Goal: Task Accomplishment & Management: Use online tool/utility

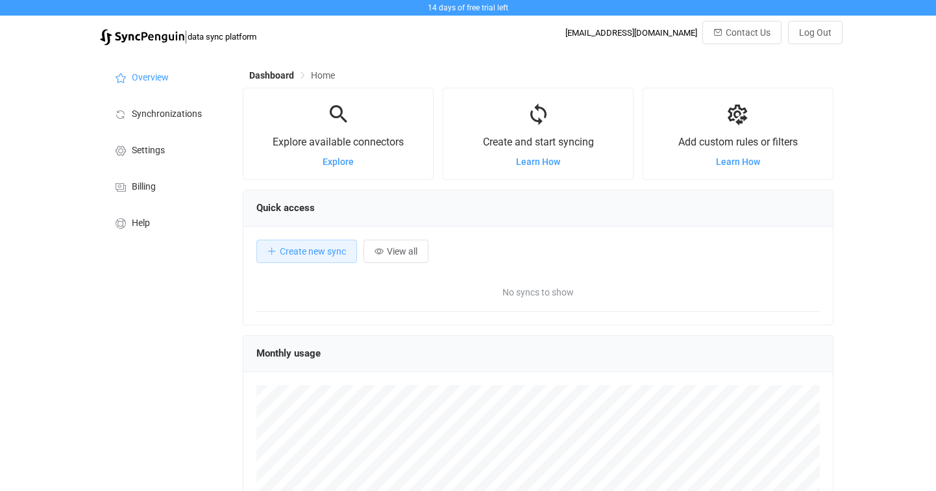
scroll to position [252, 590]
click at [317, 258] on button "Create new sync" at bounding box center [306, 251] width 101 height 23
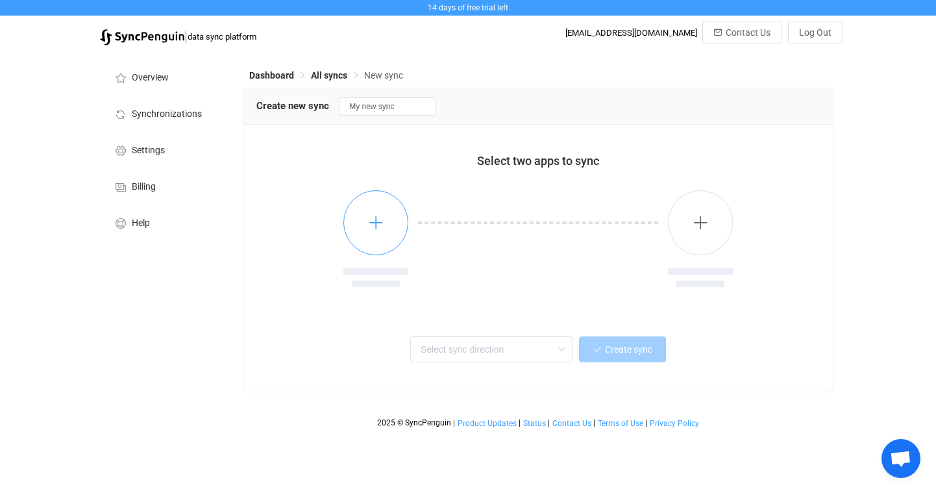
click at [384, 228] on icon "button" at bounding box center [376, 222] width 16 height 16
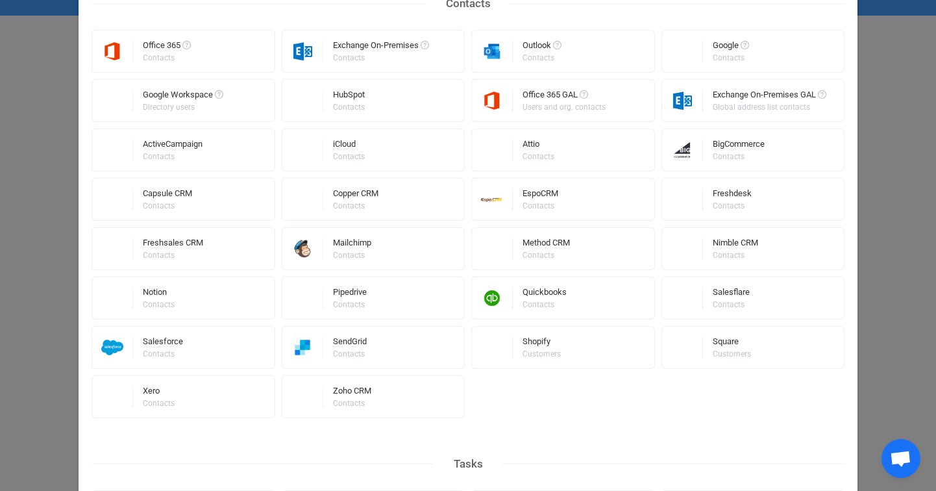
scroll to position [283, 0]
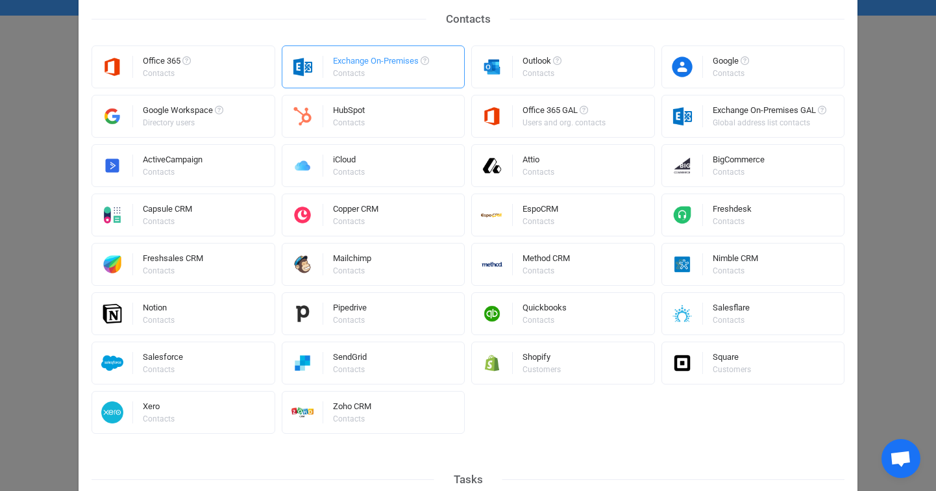
click at [323, 71] on div "Exchange On-Premises Contacts" at bounding box center [374, 66] width 184 height 43
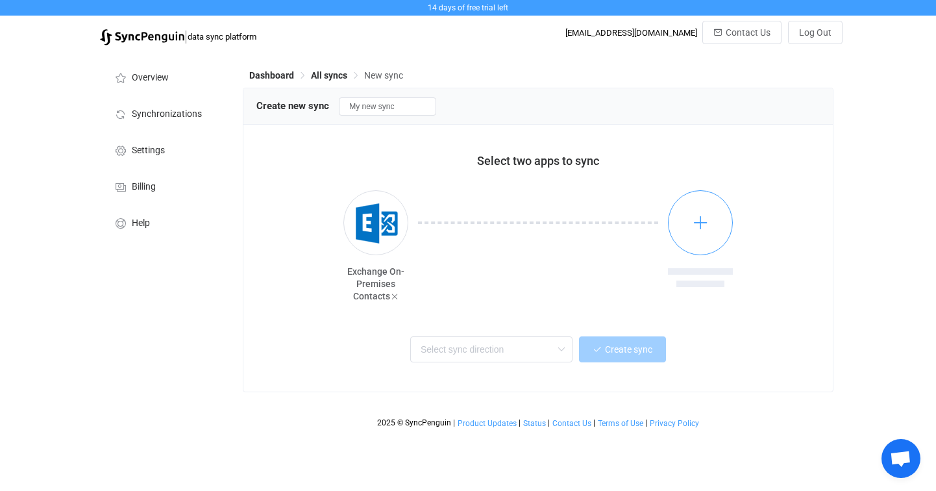
click at [688, 226] on button "button" at bounding box center [700, 222] width 65 height 65
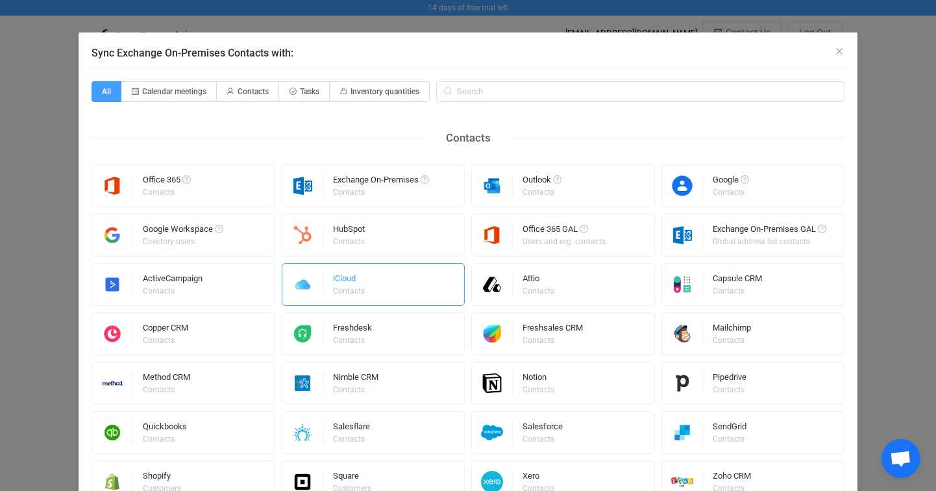
click at [368, 280] on div "iCloud Contacts" at bounding box center [374, 284] width 184 height 43
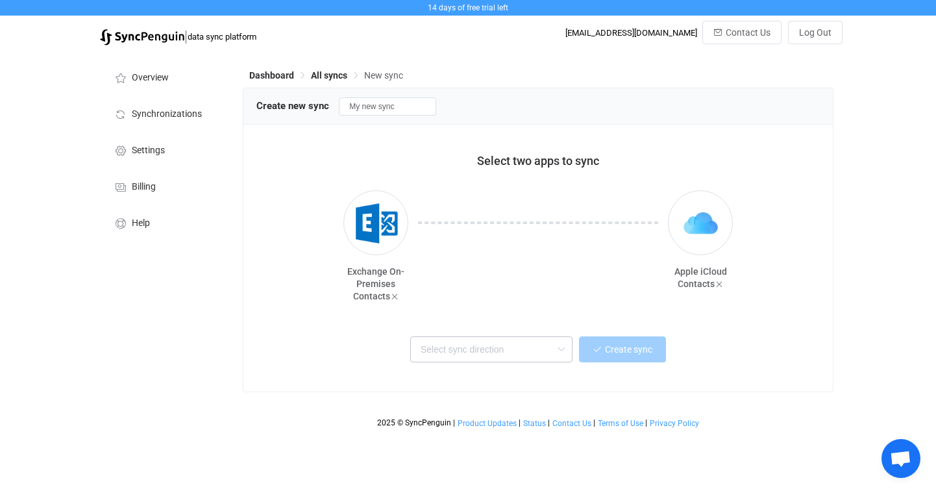
click at [563, 356] on icon at bounding box center [561, 349] width 16 height 26
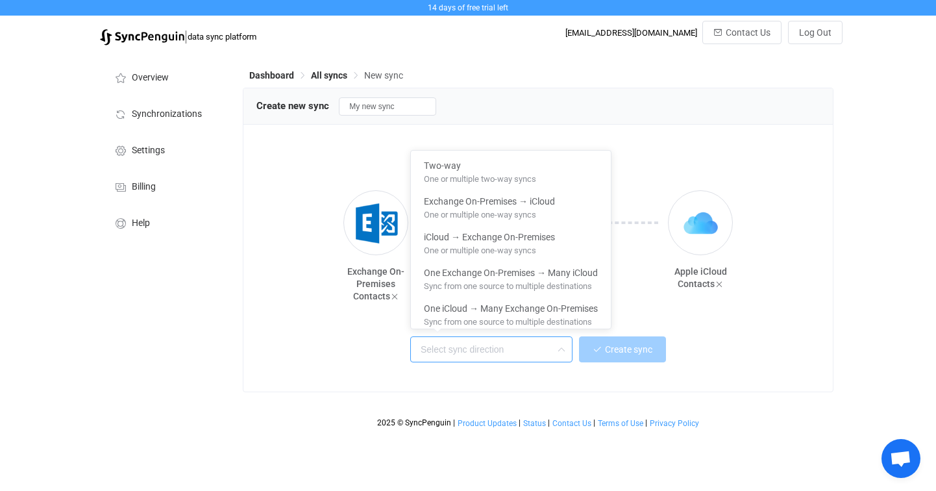
click at [563, 356] on icon at bounding box center [561, 349] width 16 height 26
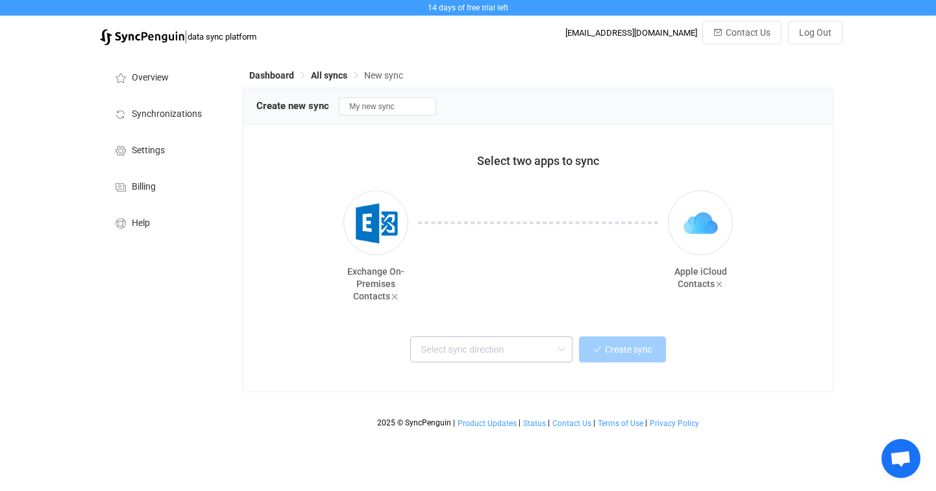
click at [563, 356] on icon at bounding box center [561, 349] width 16 height 26
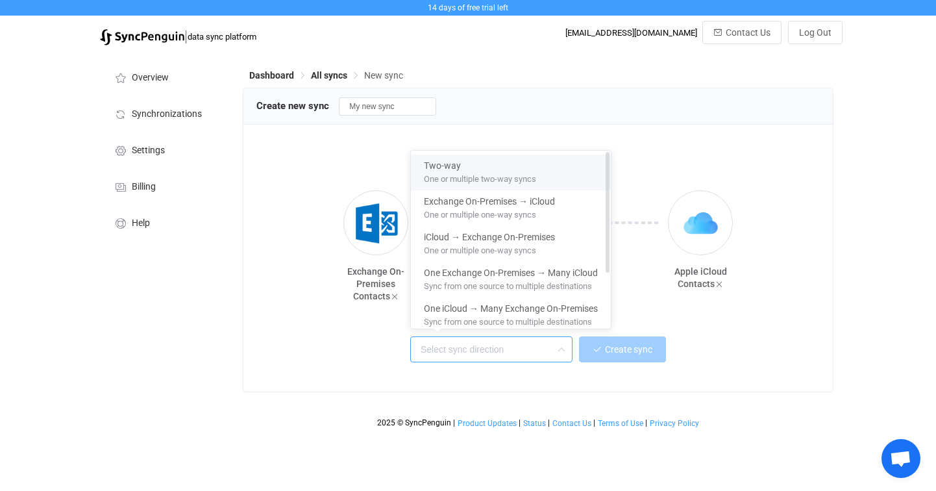
click at [473, 171] on span "One or multiple two-way syncs" at bounding box center [480, 176] width 112 height 14
type input "Two-way"
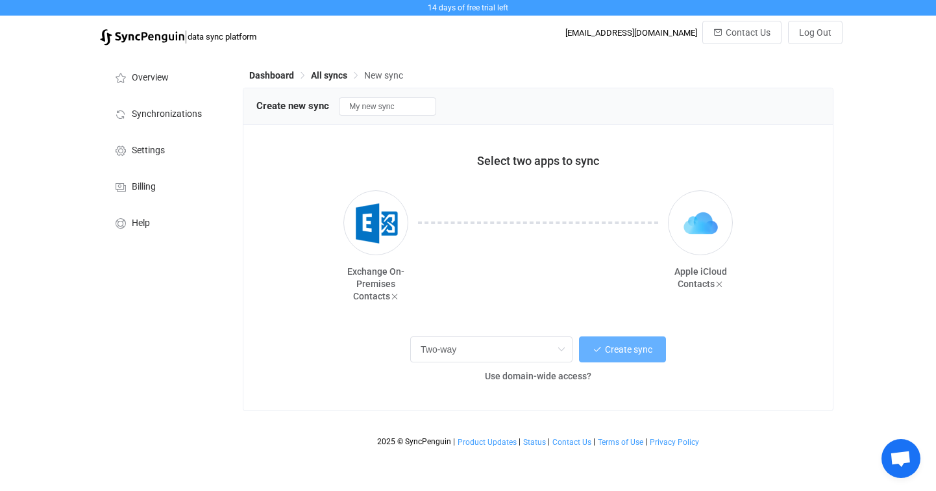
click at [635, 355] on button "Create sync" at bounding box center [622, 349] width 87 height 26
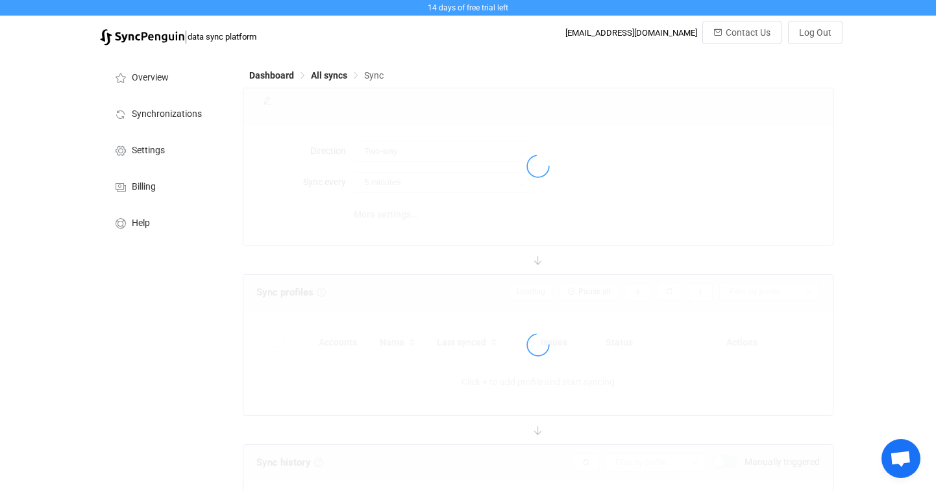
type input "10 minutes"
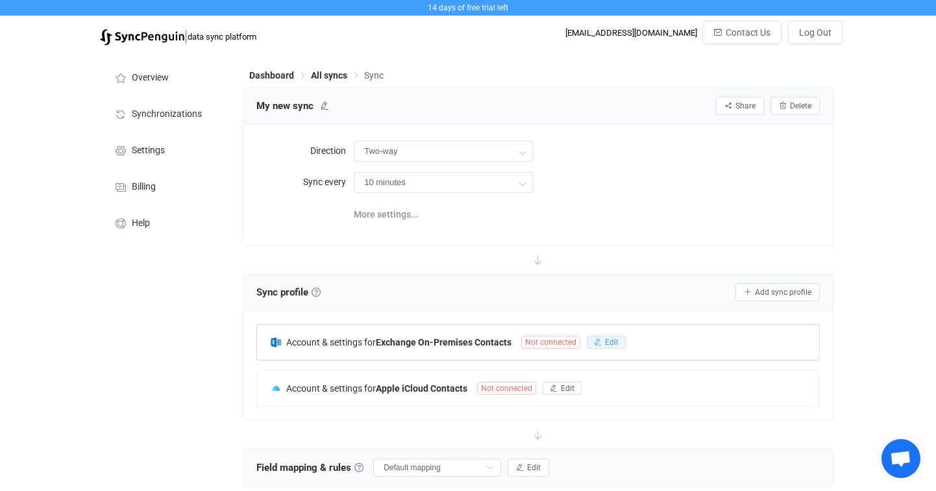
click at [605, 342] on span "Edit" at bounding box center [612, 342] width 14 height 9
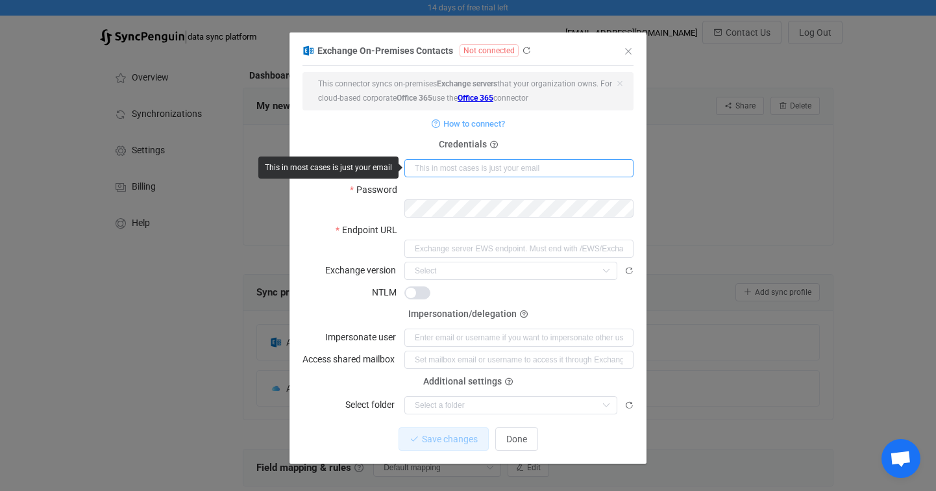
click at [427, 171] on input "dialog" at bounding box center [518, 168] width 229 height 18
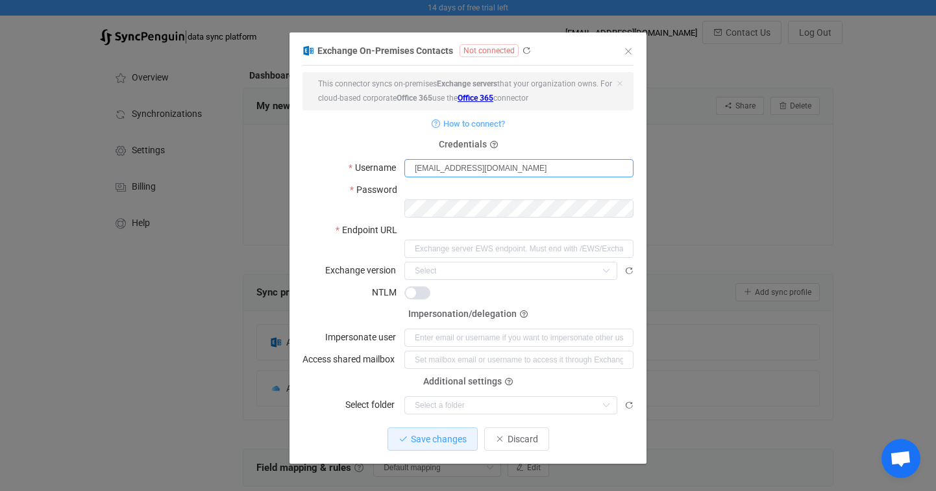
type input "christian.dacuna@theo2.co.uk"
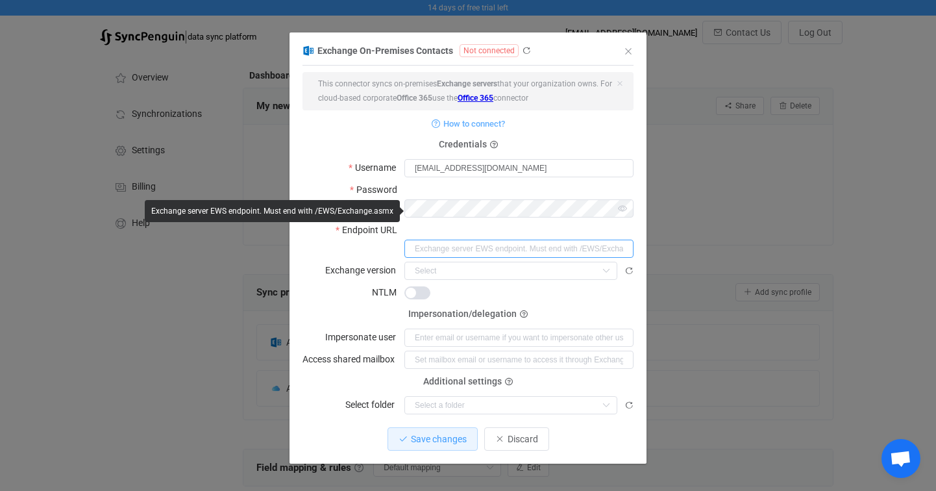
click at [436, 240] on input "dialog" at bounding box center [518, 249] width 229 height 18
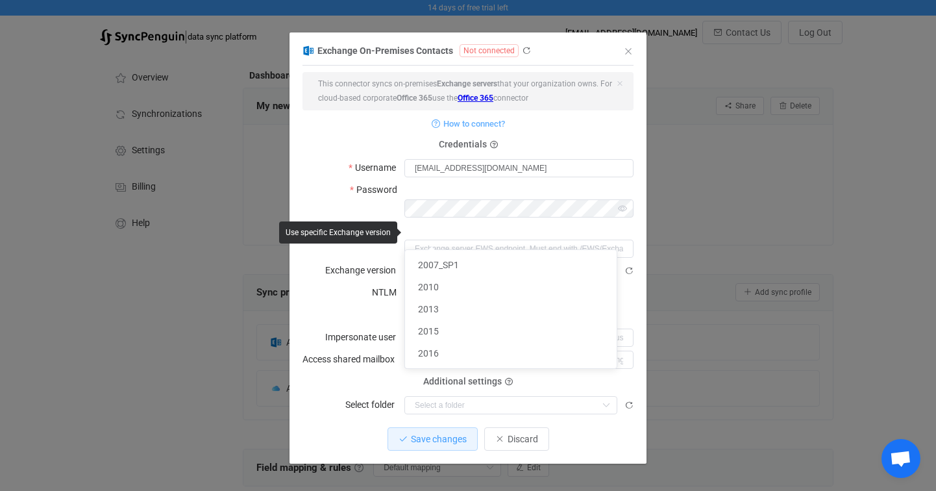
click at [444, 262] on input "dialog" at bounding box center [510, 271] width 213 height 18
click at [362, 283] on div "NTLM" at bounding box center [468, 292] width 331 height 18
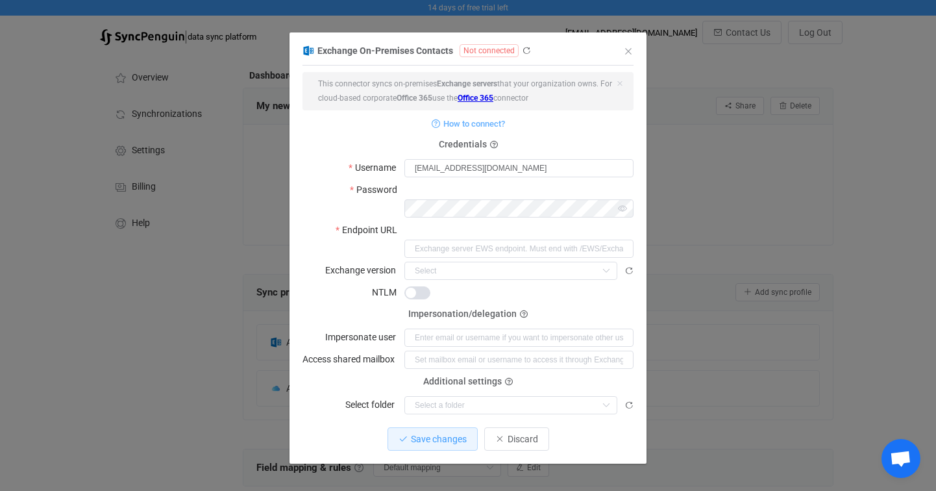
click at [376, 283] on label "NTLM" at bounding box center [388, 292] width 32 height 18
click at [478, 97] on link "Office 365" at bounding box center [476, 97] width 36 height 9
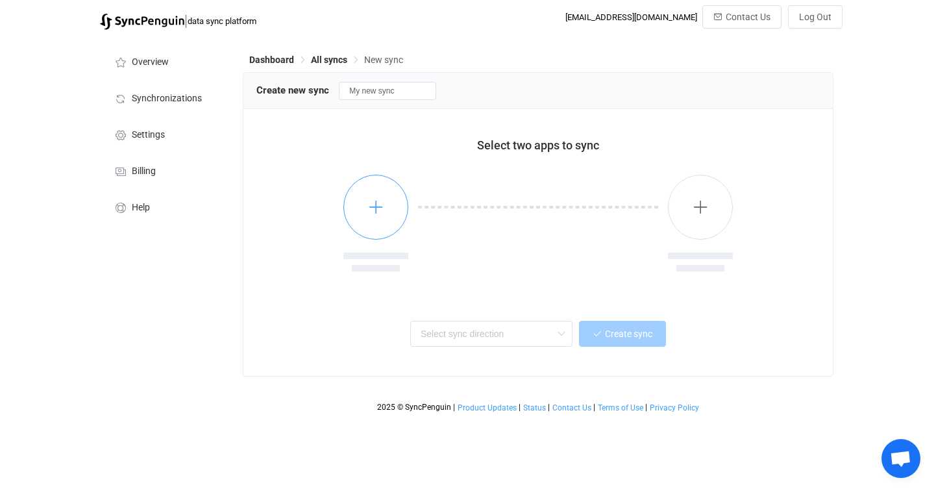
click at [379, 215] on button "button" at bounding box center [375, 207] width 65 height 65
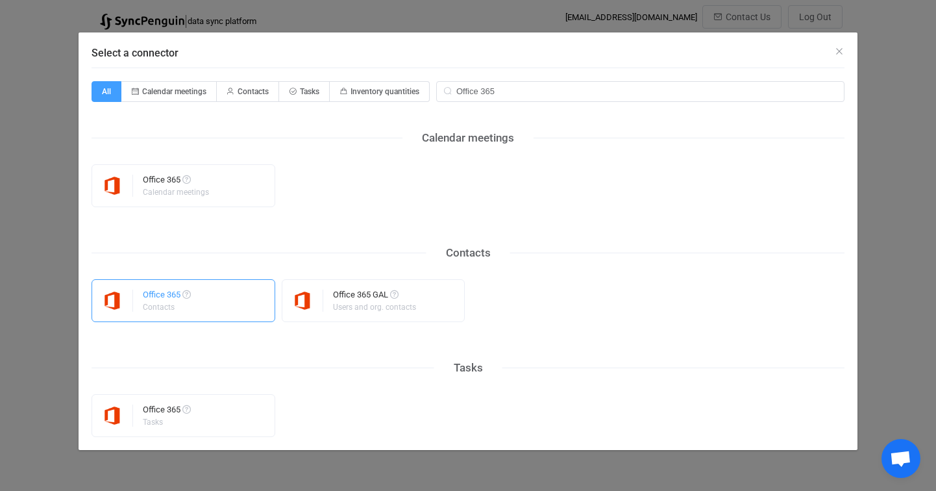
click at [219, 303] on div "Office 365 Contacts" at bounding box center [184, 300] width 184 height 43
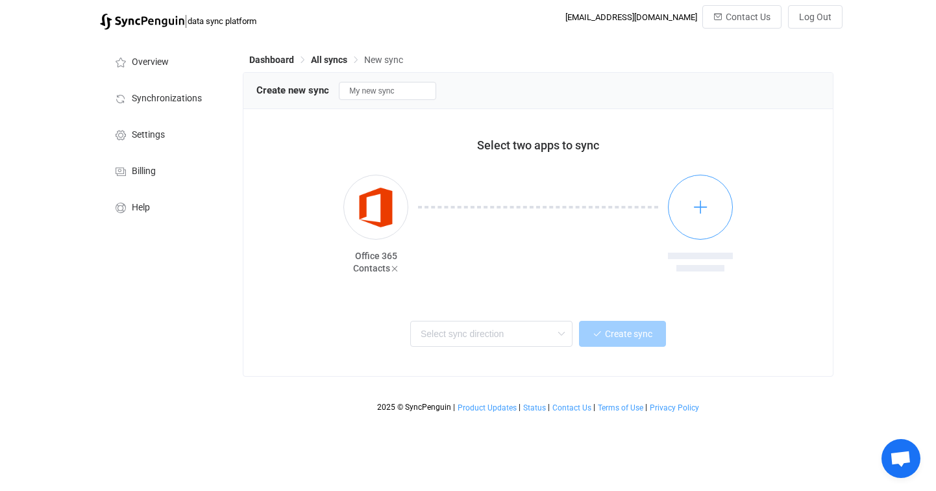
click at [709, 215] on button "button" at bounding box center [700, 207] width 65 height 65
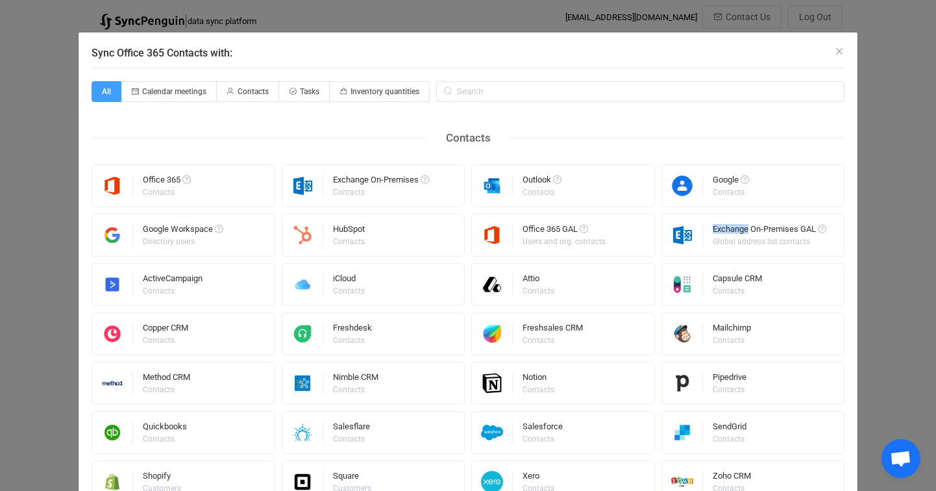
click at [709, 215] on div "Exchange On-Premises GAL Global address list contacts" at bounding box center [754, 235] width 184 height 43
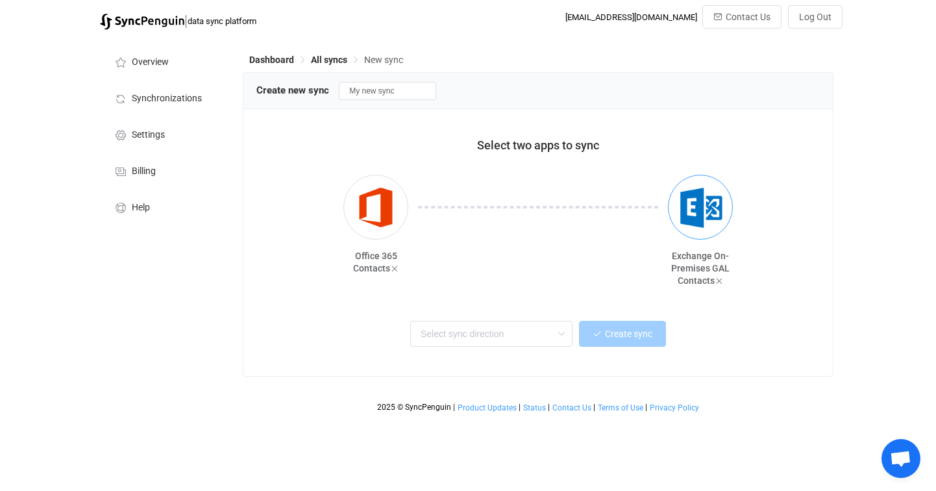
click at [709, 215] on img "button" at bounding box center [701, 207] width 49 height 49
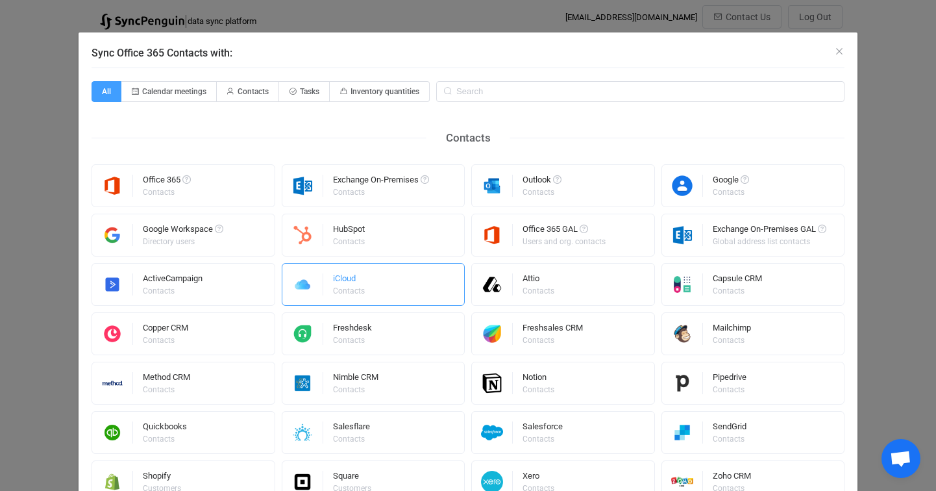
click at [403, 283] on div "iCloud Contacts" at bounding box center [374, 284] width 184 height 43
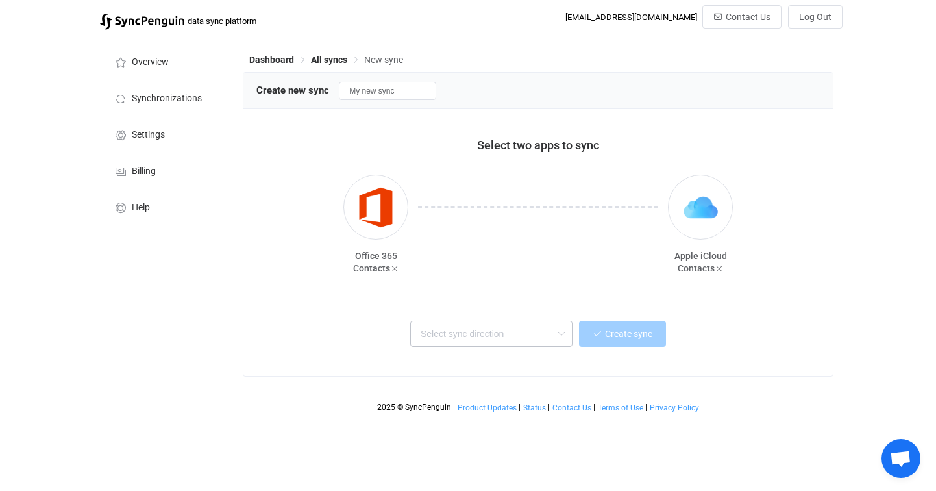
click at [563, 324] on icon at bounding box center [561, 334] width 16 height 26
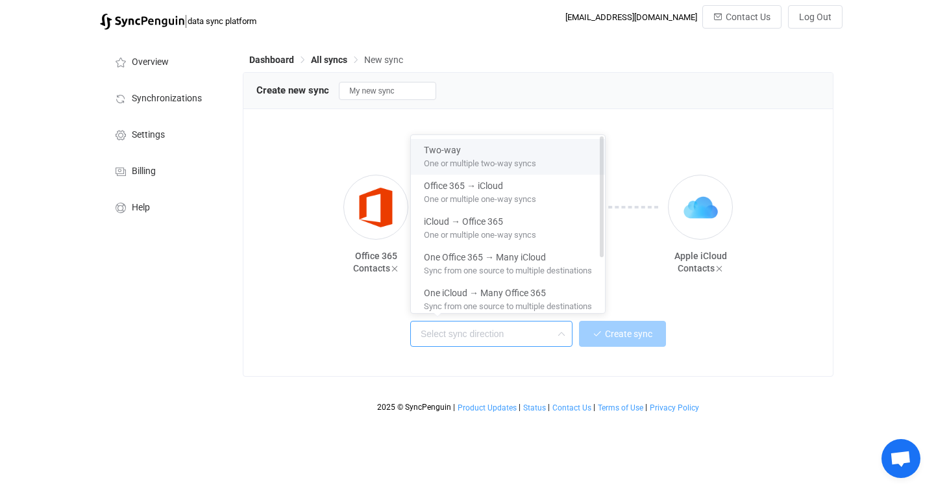
click at [513, 172] on li "Two-way One or multiple two-way syncs" at bounding box center [508, 157] width 194 height 36
type input "Two-way"
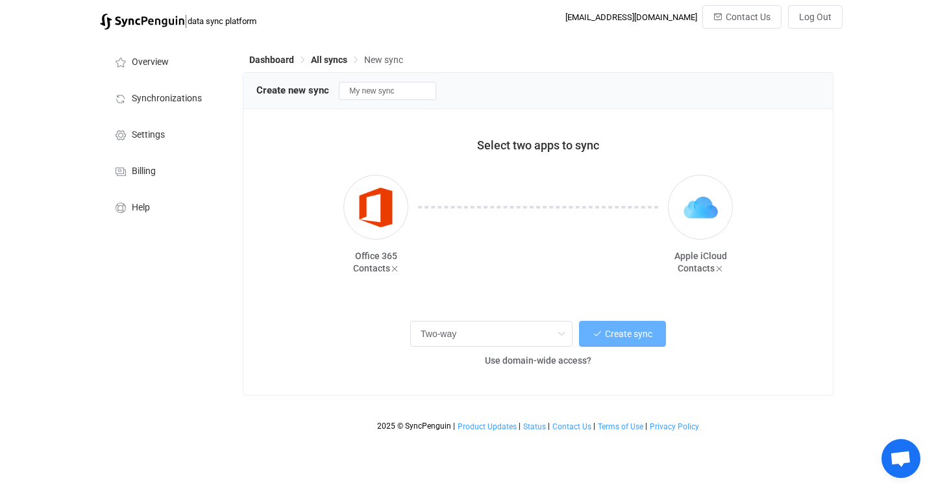
click at [627, 341] on button "Create sync" at bounding box center [622, 334] width 87 height 26
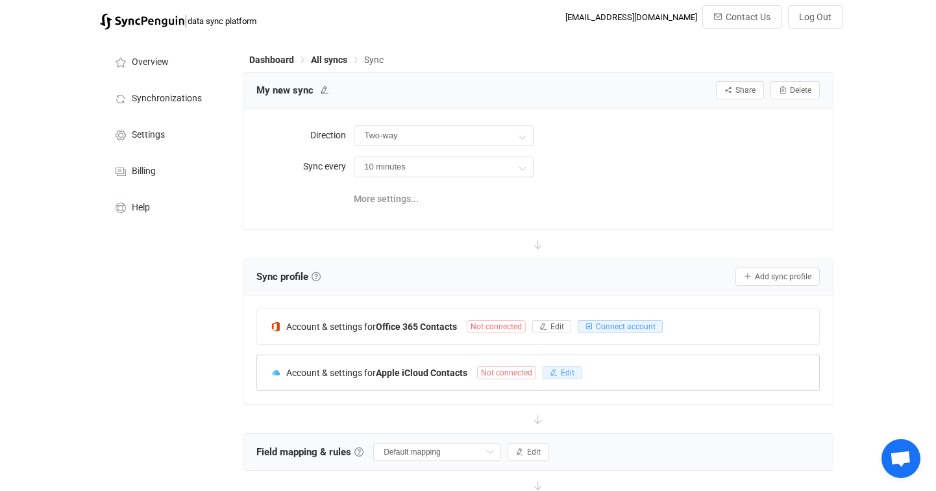
click at [571, 366] on button "Edit" at bounding box center [562, 372] width 39 height 13
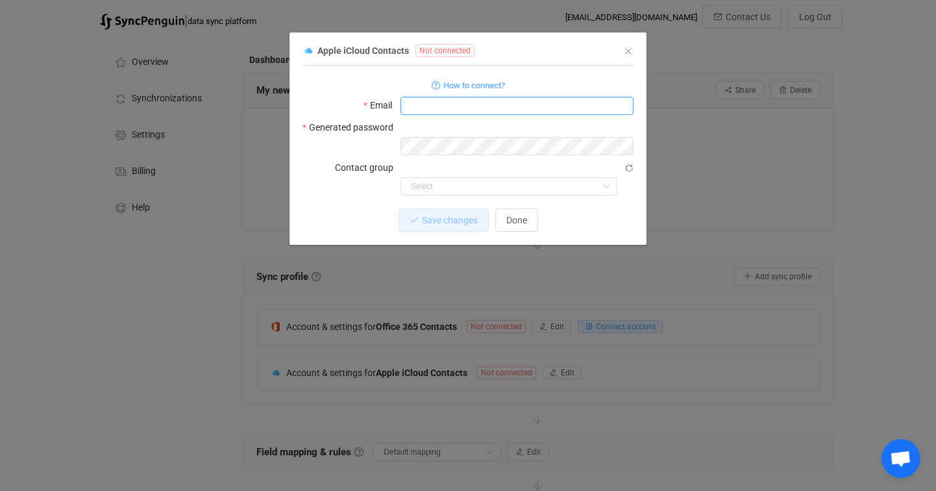
click at [436, 110] on input "dialog" at bounding box center [517, 106] width 233 height 18
type input "[EMAIL_ADDRESS][DOMAIN_NAME]"
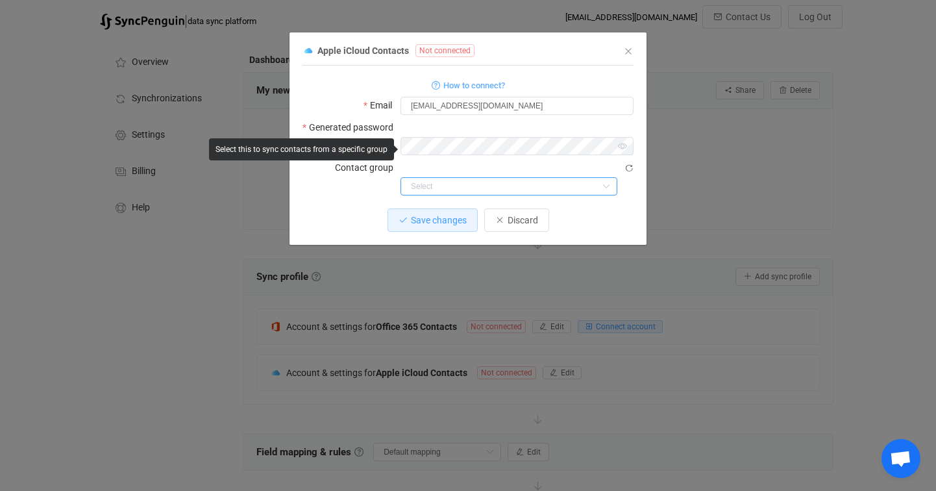
click at [480, 177] on input "dialog" at bounding box center [509, 186] width 217 height 18
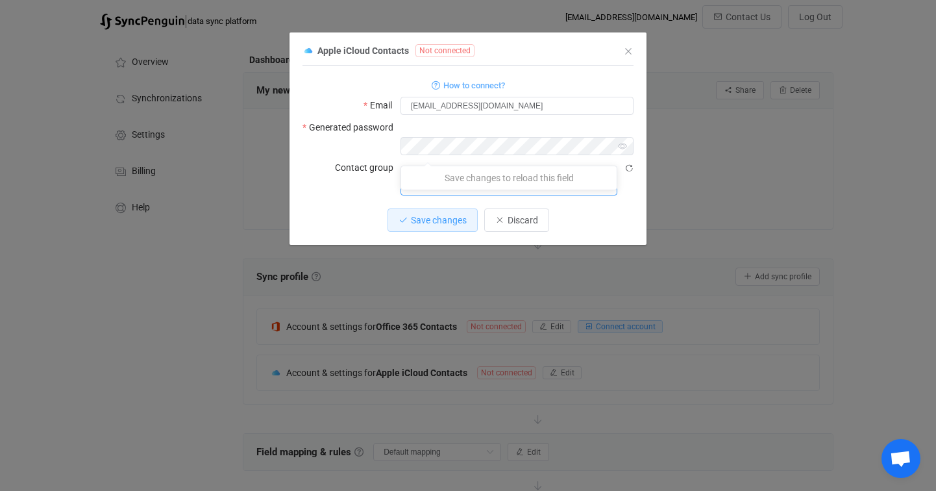
click at [625, 165] on div "1 { { "username": "christiandacuna@me.com", "password": "Forcabarca£", "groupId…" at bounding box center [468, 155] width 331 height 179
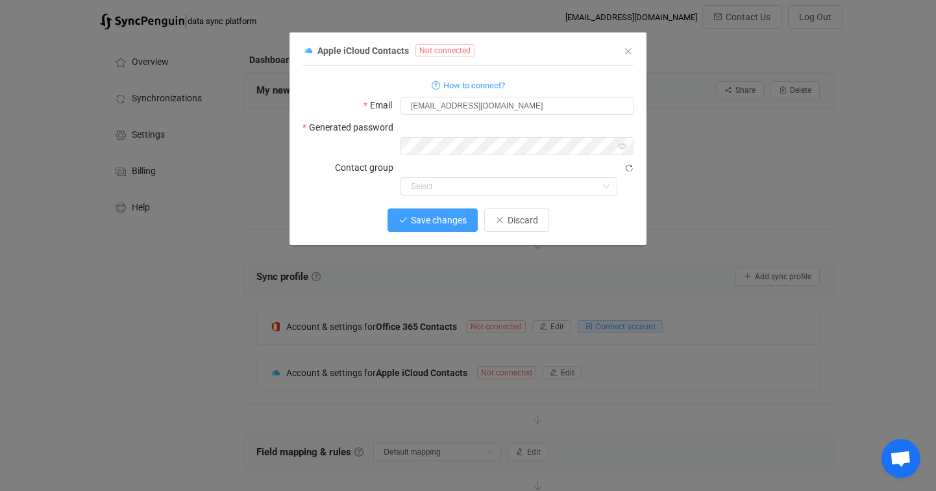
click at [449, 215] on span "Save changes" at bounding box center [439, 220] width 56 height 10
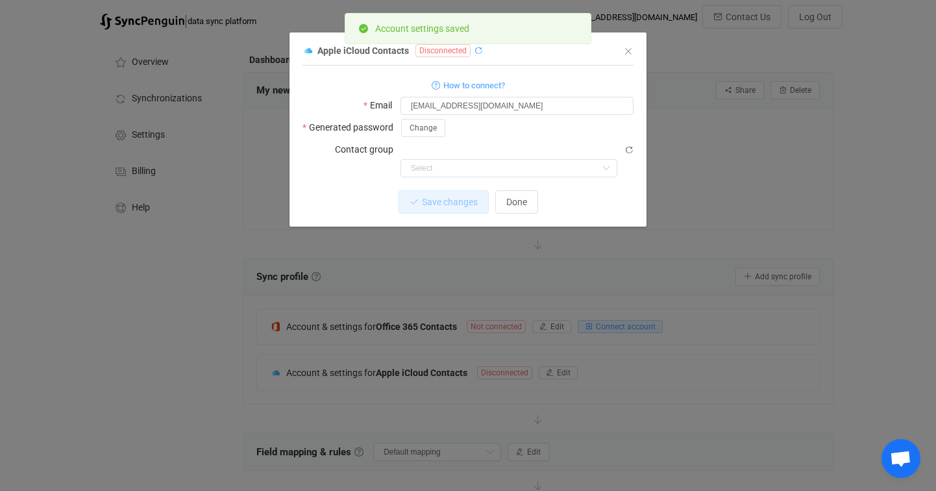
click at [475, 51] on icon "dialog" at bounding box center [478, 50] width 9 height 9
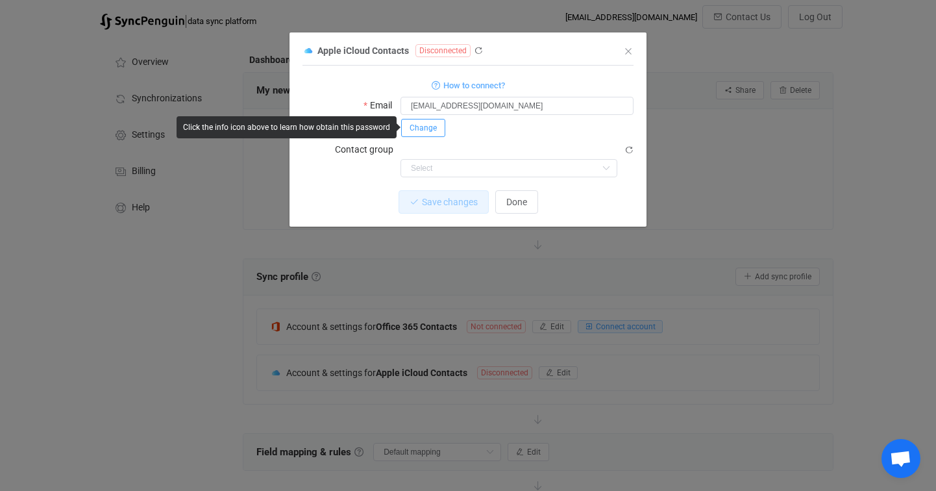
click at [434, 128] on span "Change" at bounding box center [423, 127] width 27 height 9
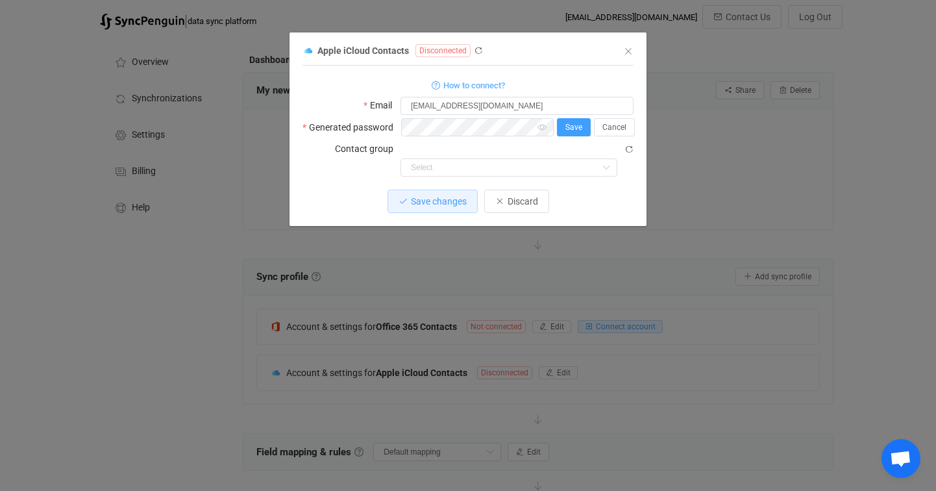
click at [564, 123] on button "Save" at bounding box center [574, 127] width 34 height 18
click at [601, 159] on icon "dialog" at bounding box center [606, 168] width 16 height 18
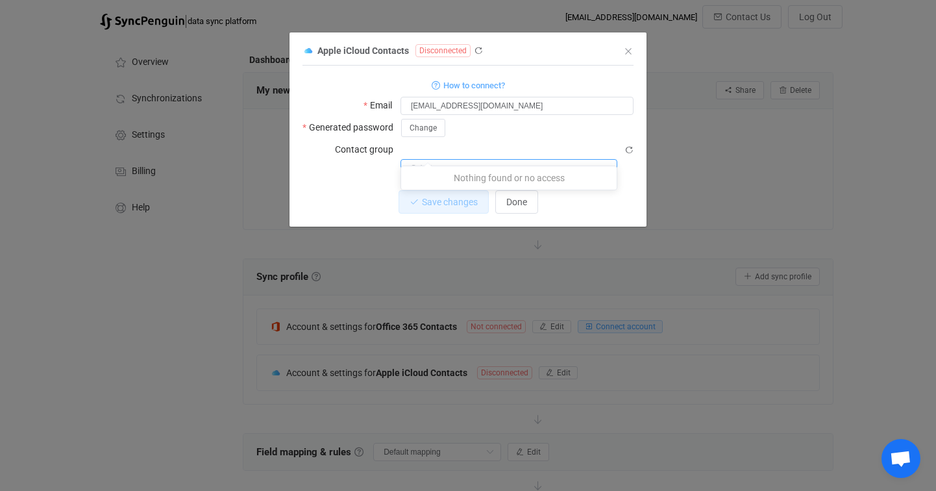
click at [601, 159] on icon "dialog" at bounding box center [606, 168] width 16 height 18
click at [479, 52] on icon "dialog" at bounding box center [478, 50] width 9 height 9
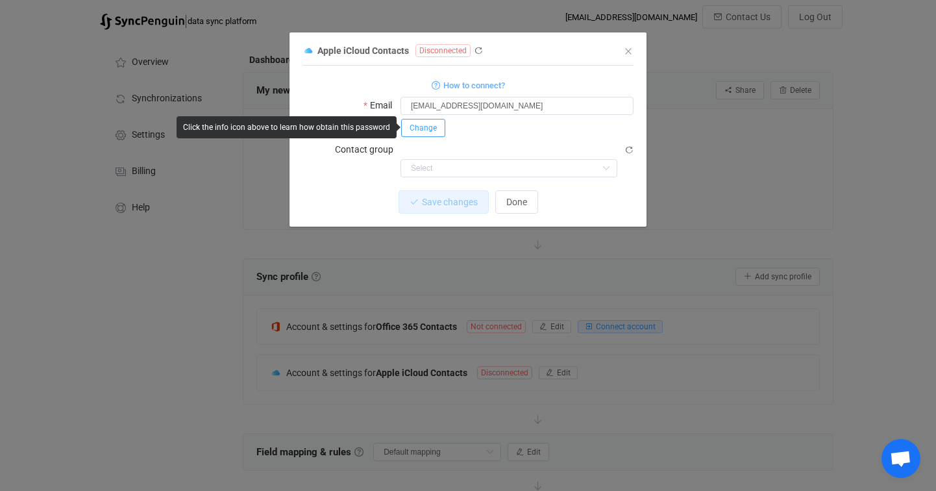
click at [436, 124] on button "Change" at bounding box center [423, 128] width 44 height 18
click at [564, 122] on button "Save" at bounding box center [574, 127] width 34 height 18
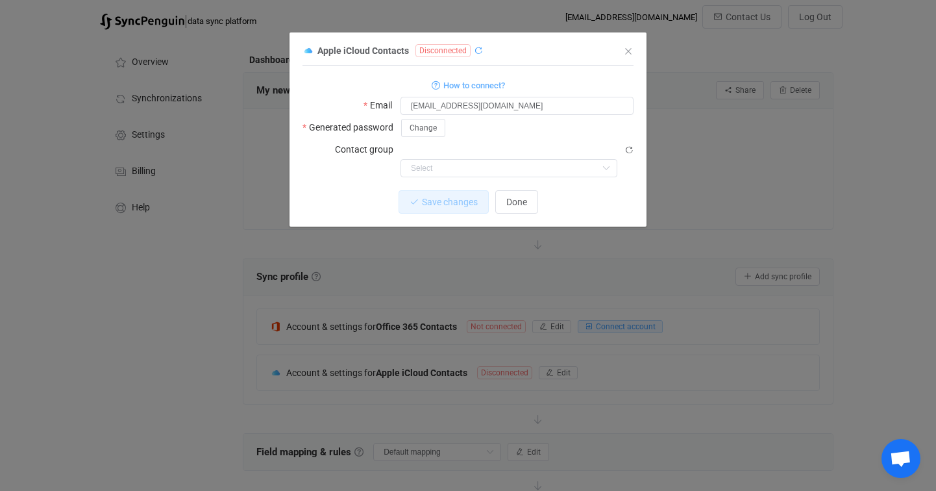
click at [479, 49] on icon "dialog" at bounding box center [478, 50] width 9 height 9
click at [525, 190] on button "Done" at bounding box center [516, 201] width 43 height 23
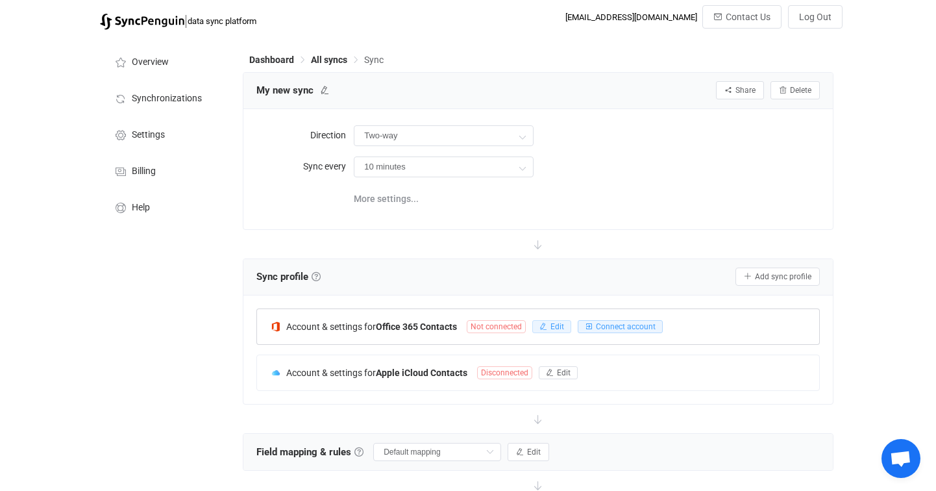
click at [555, 323] on span "Edit" at bounding box center [558, 326] width 14 height 9
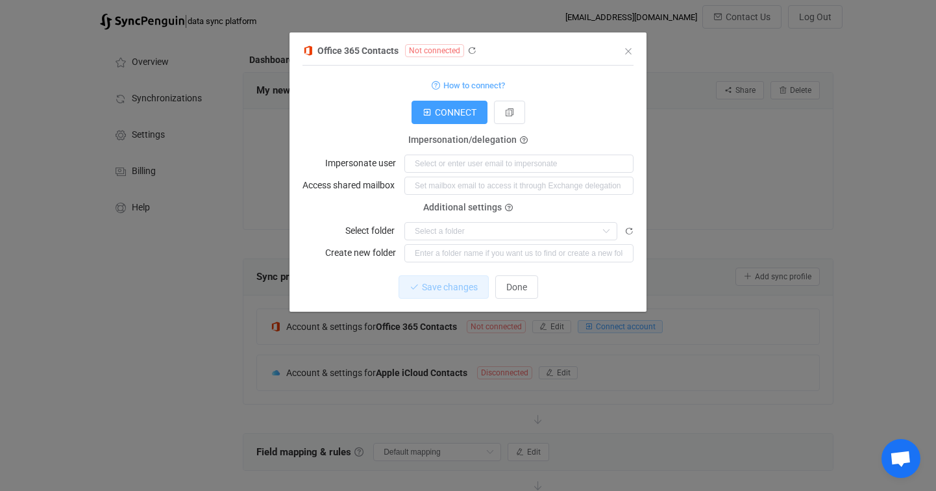
click at [615, 339] on div "Office 365 Contacts Not connected 1 { { "connectionType": "application" } Stand…" at bounding box center [468, 245] width 936 height 491
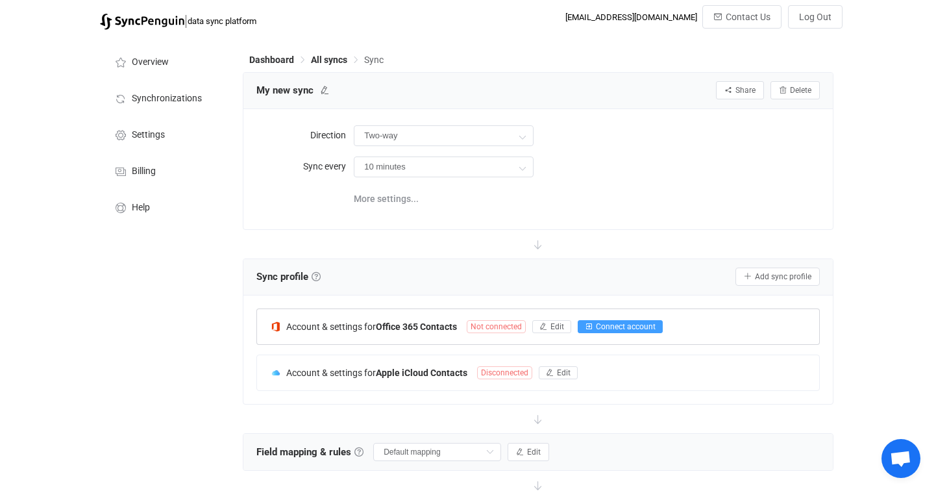
click at [614, 327] on span "Connect account" at bounding box center [626, 326] width 60 height 9
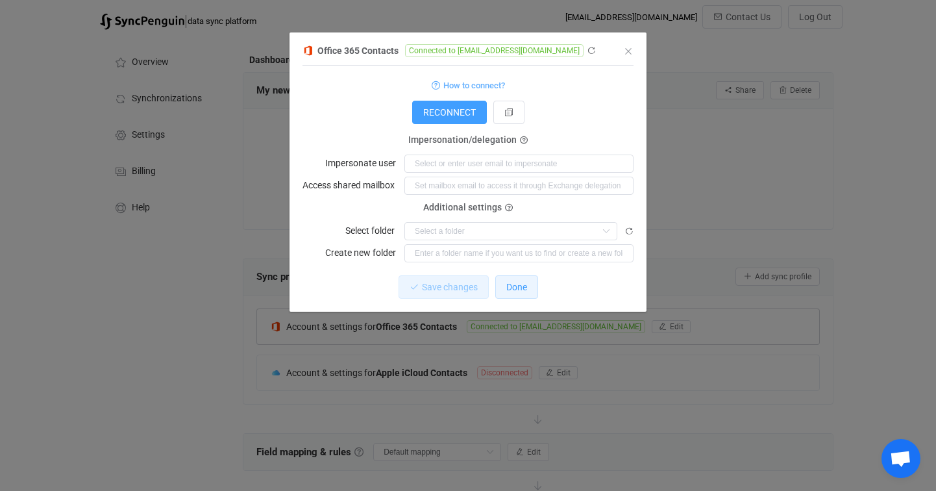
click at [523, 286] on span "Done" at bounding box center [516, 287] width 21 height 10
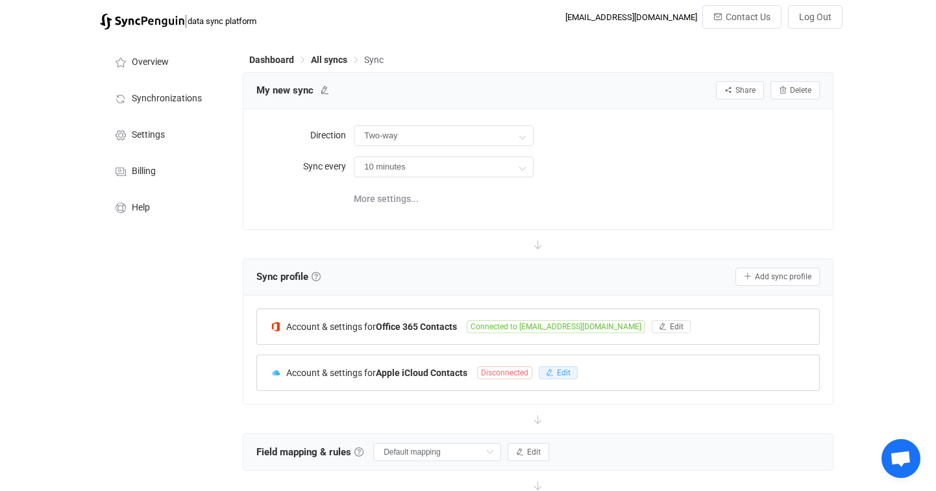
click at [556, 372] on button "Edit" at bounding box center [558, 372] width 39 height 13
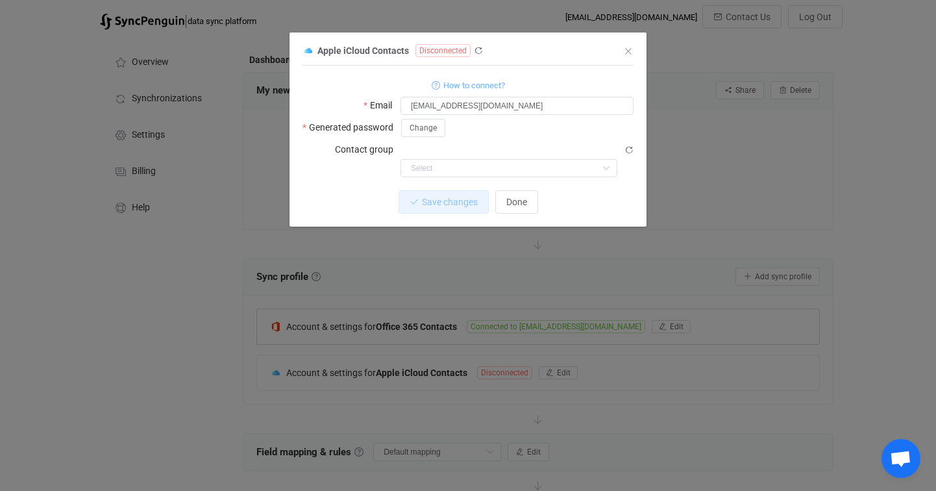
click at [489, 89] on span "How to connect?" at bounding box center [474, 85] width 62 height 15
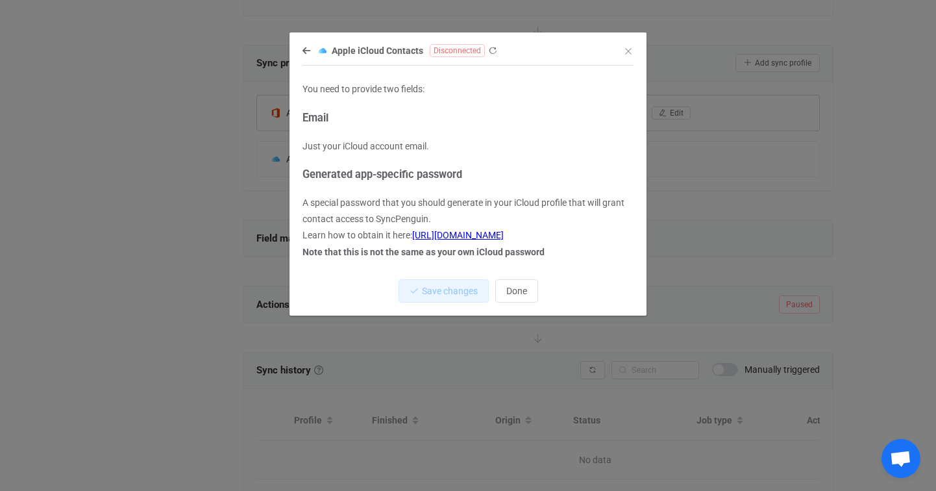
scroll to position [217, 0]
click at [504, 232] on link "https://support.apple.com/en-us/HT204397" at bounding box center [458, 235] width 92 height 10
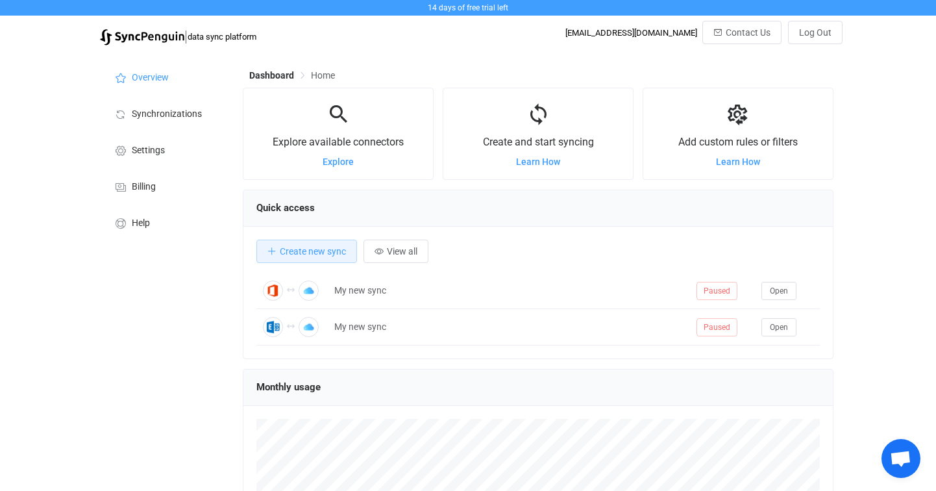
scroll to position [252, 590]
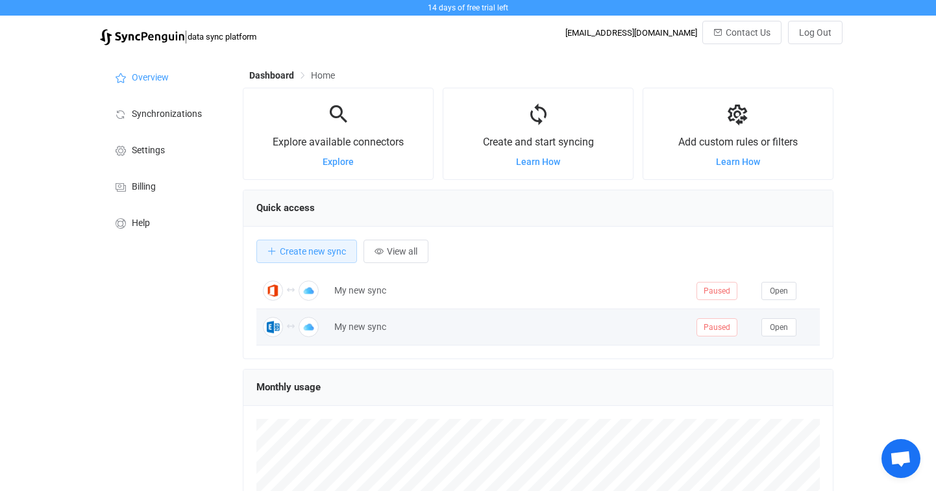
click at [366, 334] on div "My new sync" at bounding box center [509, 326] width 362 height 15
click at [779, 325] on span "Open" at bounding box center [779, 327] width 18 height 9
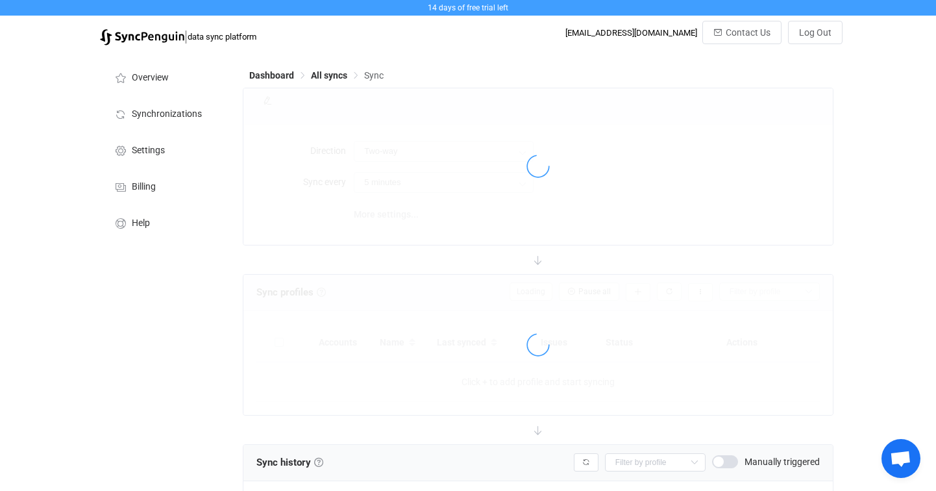
type input "10 minutes"
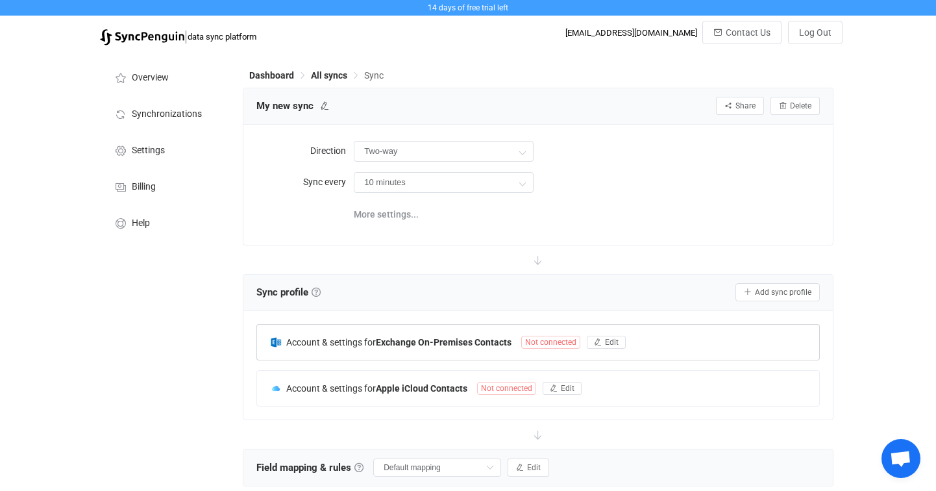
scroll to position [23, 0]
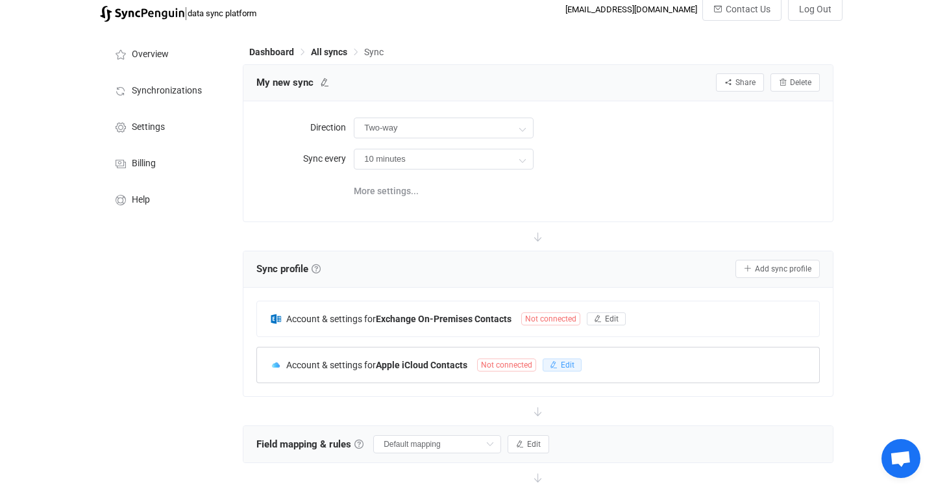
click at [569, 361] on span "Edit" at bounding box center [568, 364] width 14 height 9
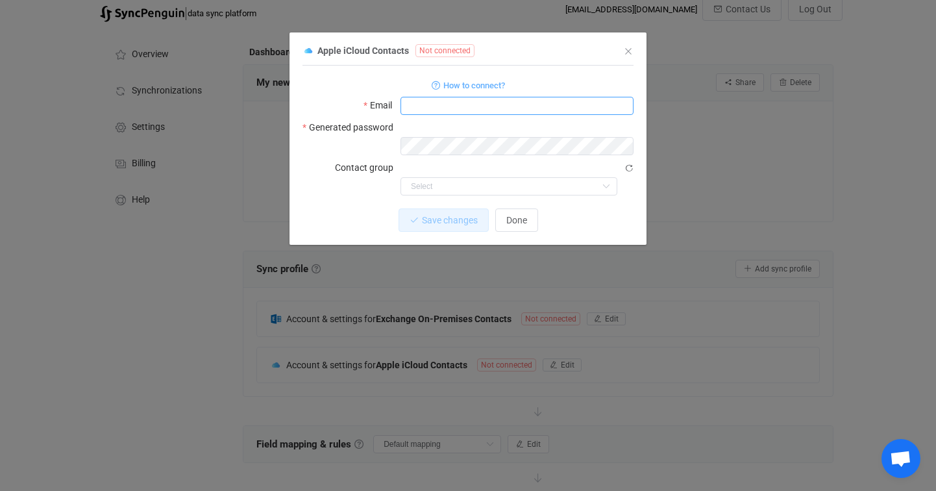
click at [430, 112] on input "dialog" at bounding box center [517, 106] width 233 height 18
click at [366, 208] on div "Save changes Done" at bounding box center [468, 219] width 331 height 23
click at [432, 109] on input "dialog" at bounding box center [517, 106] width 233 height 18
type input "[EMAIL_ADDRESS][DOMAIN_NAME]"
click at [376, 208] on div "Save changes Discard" at bounding box center [468, 219] width 331 height 23
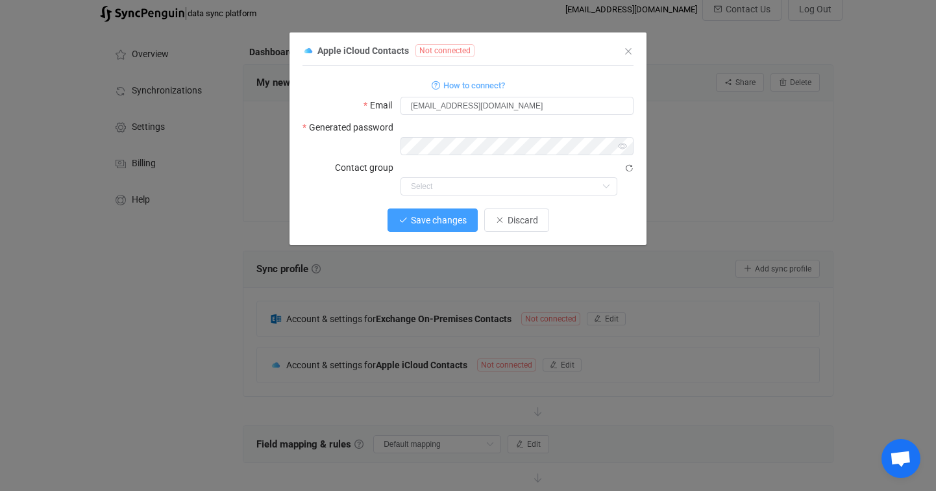
click at [436, 215] on span "Save changes" at bounding box center [439, 220] width 56 height 10
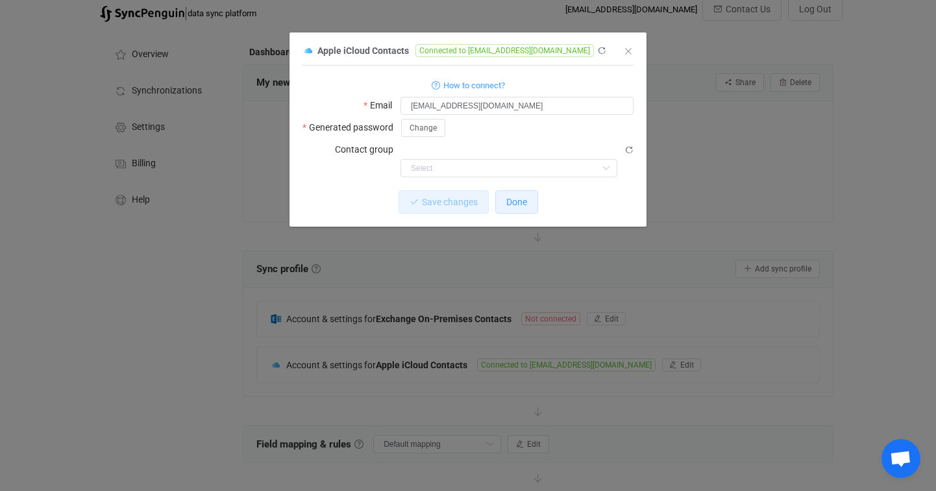
click at [506, 197] on span "Done" at bounding box center [516, 202] width 21 height 10
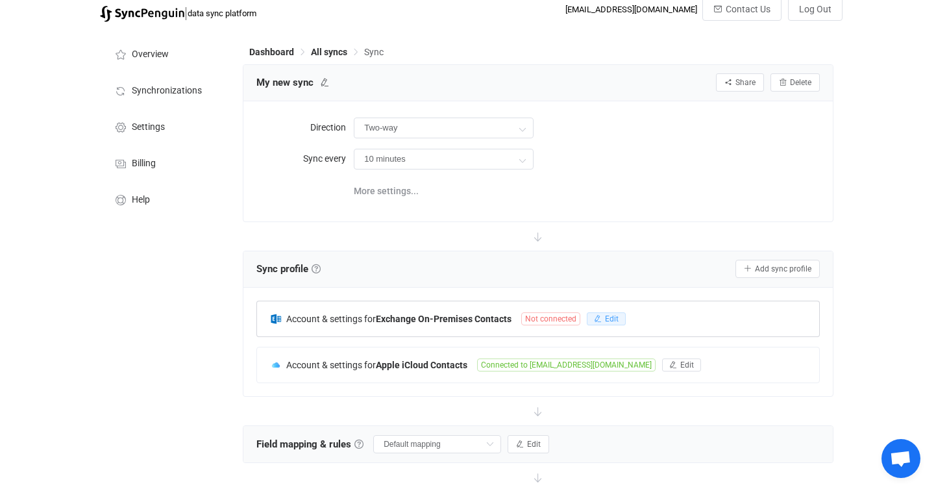
click at [614, 319] on span "Edit" at bounding box center [612, 318] width 14 height 9
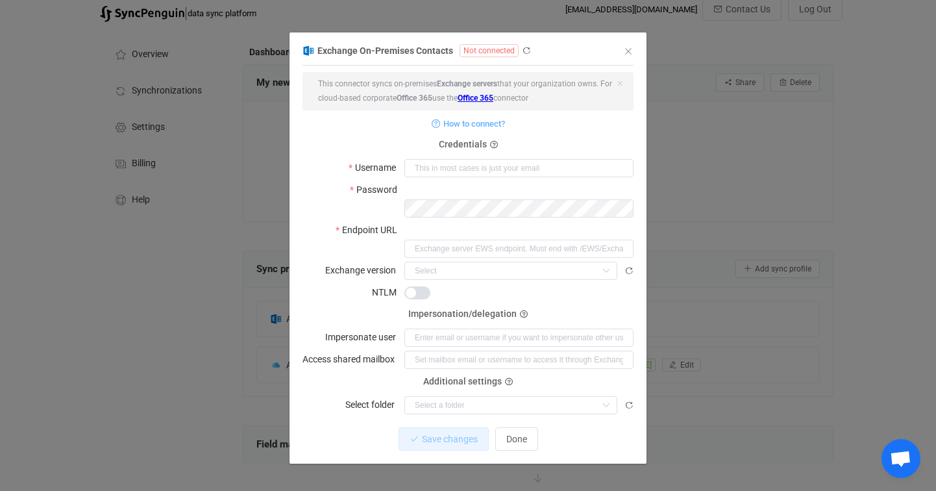
click at [480, 97] on link "Office 365" at bounding box center [476, 97] width 36 height 9
click at [517, 434] on span "Done" at bounding box center [516, 439] width 21 height 10
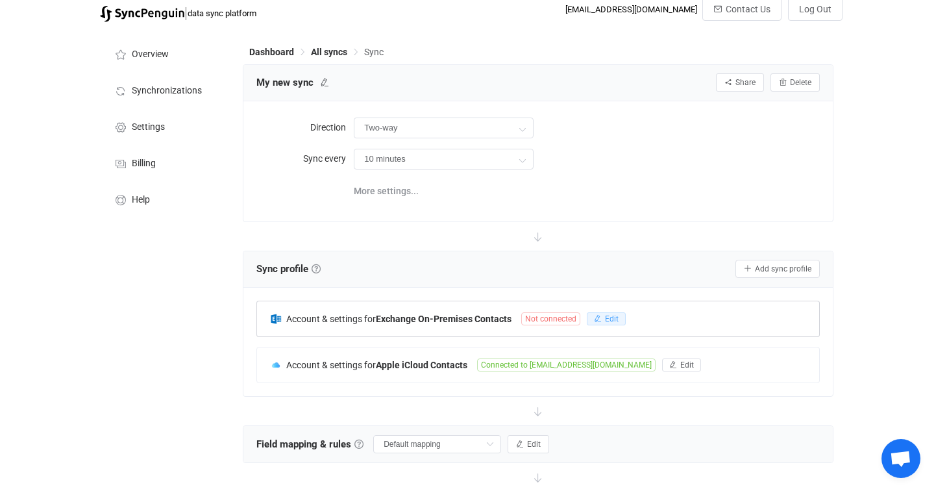
click at [602, 315] on icon "button" at bounding box center [598, 319] width 8 height 8
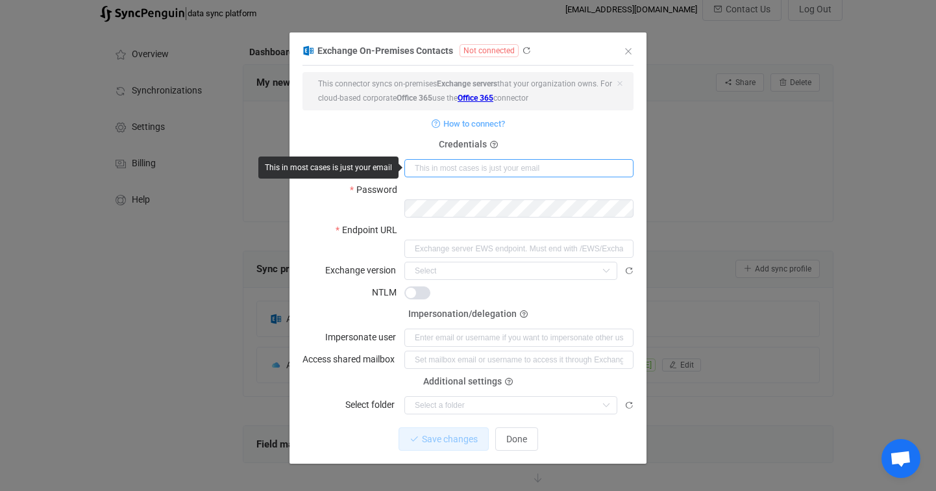
click at [443, 168] on input "dialog" at bounding box center [518, 168] width 229 height 18
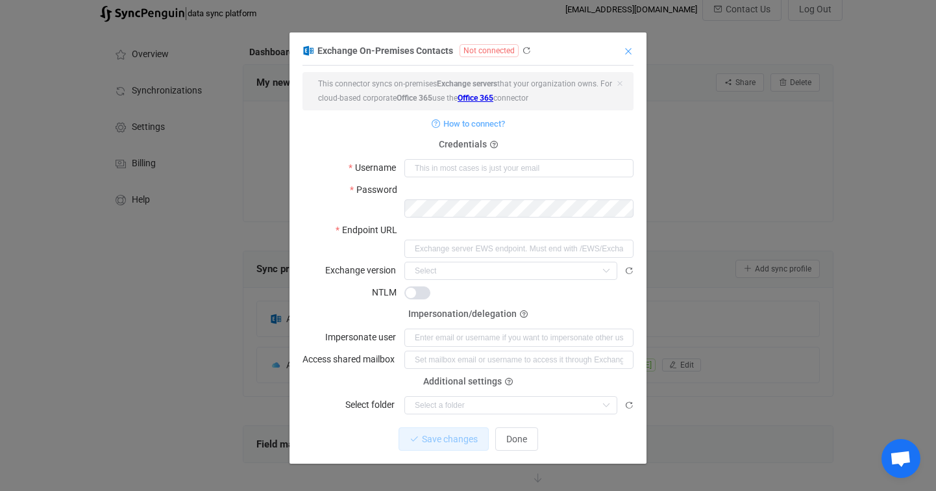
click at [628, 56] on button "Close" at bounding box center [628, 51] width 10 height 12
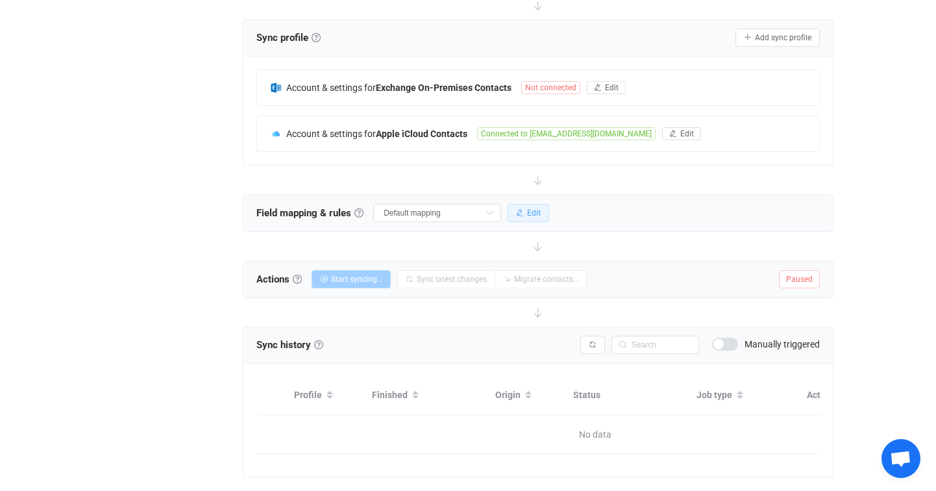
scroll to position [253, 0]
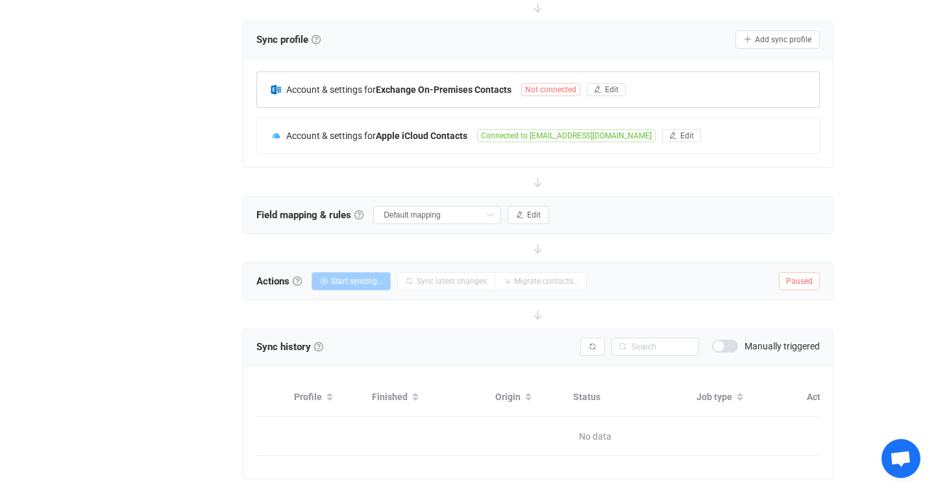
click at [395, 88] on b "Exchange On-Premises Contacts" at bounding box center [444, 89] width 136 height 10
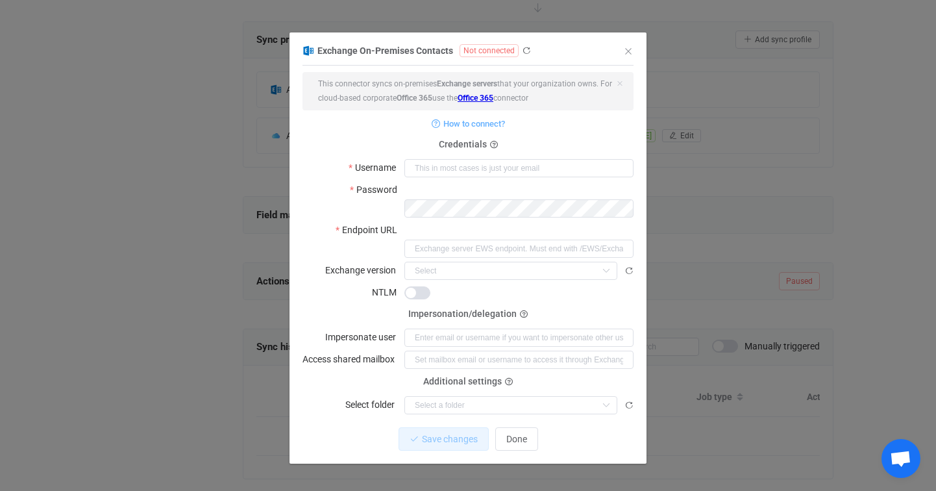
click at [478, 102] on link "Office 365" at bounding box center [476, 97] width 36 height 9
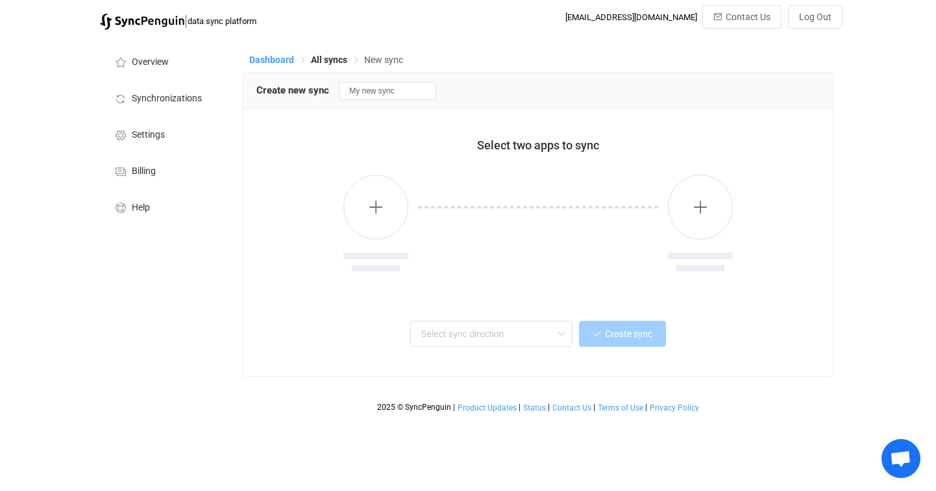
click at [271, 58] on span "Dashboard" at bounding box center [271, 60] width 45 height 10
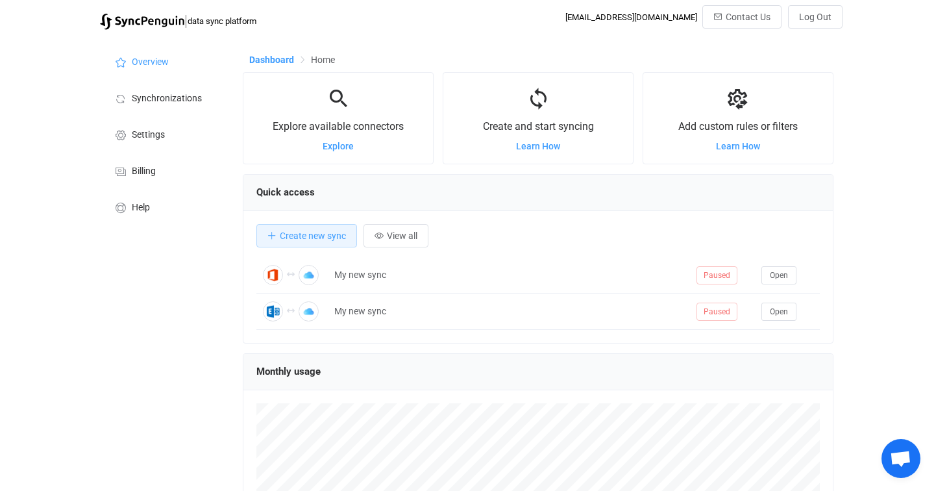
scroll to position [252, 590]
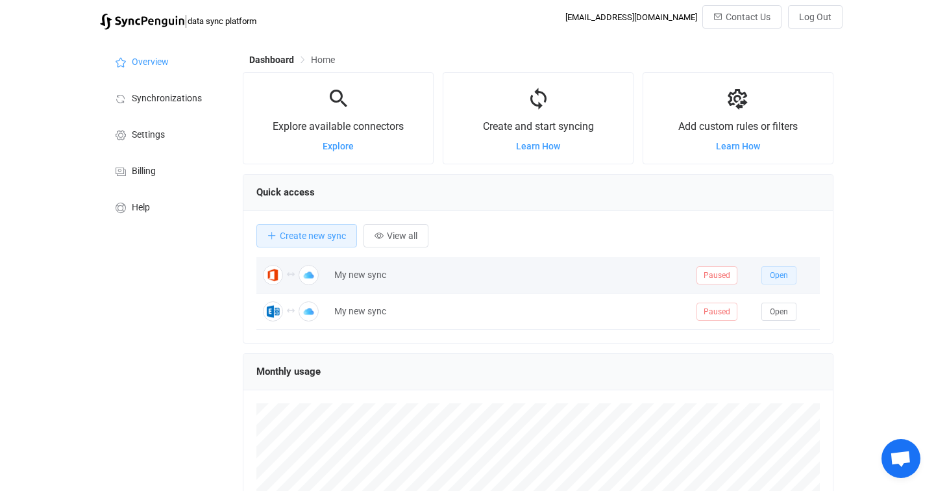
click at [785, 273] on span "Open" at bounding box center [779, 275] width 18 height 9
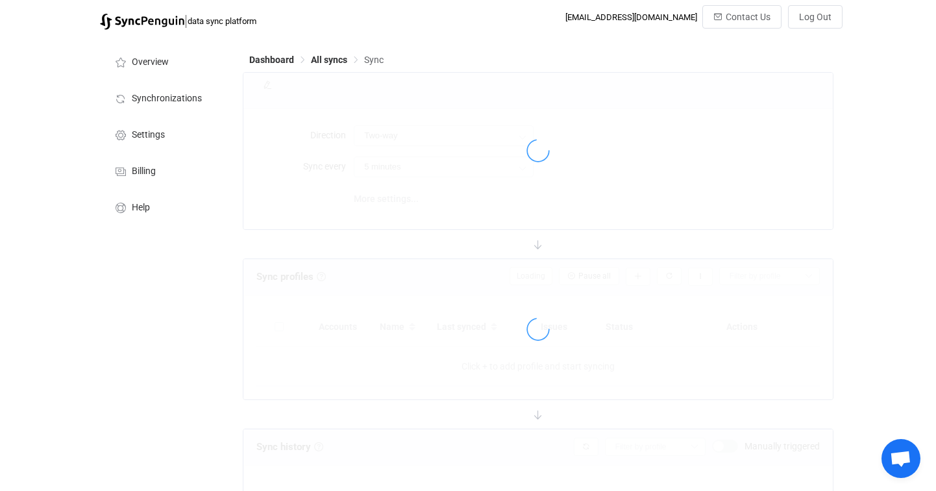
type input "10 minutes"
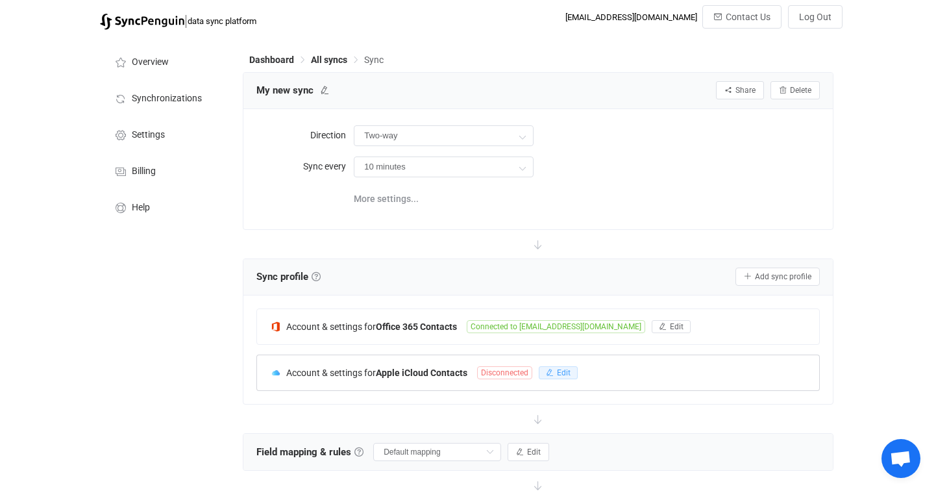
click at [552, 369] on icon "button" at bounding box center [550, 373] width 8 height 8
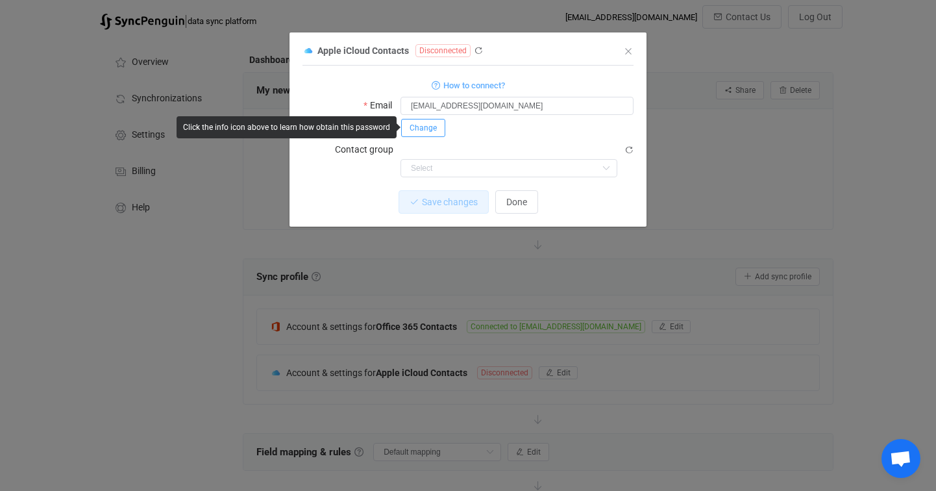
click at [434, 123] on span "Change" at bounding box center [423, 127] width 27 height 9
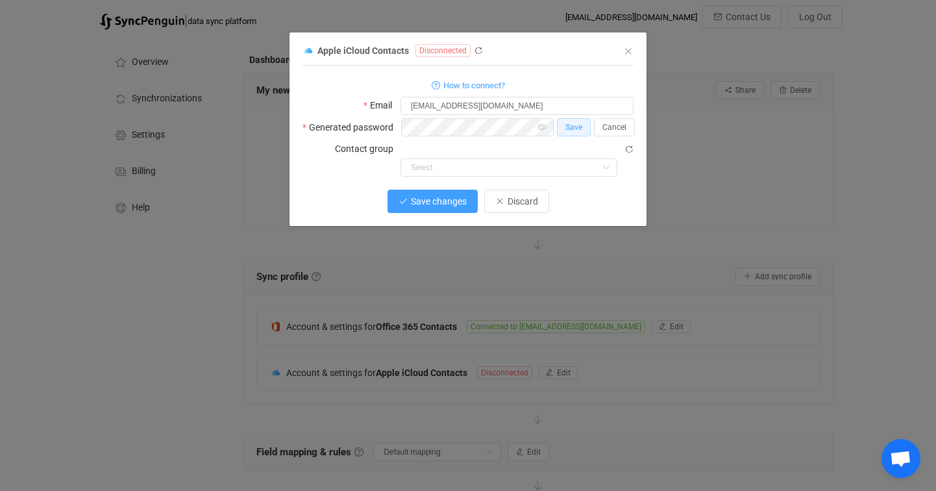
click at [461, 190] on button "Save changes" at bounding box center [433, 201] width 90 height 23
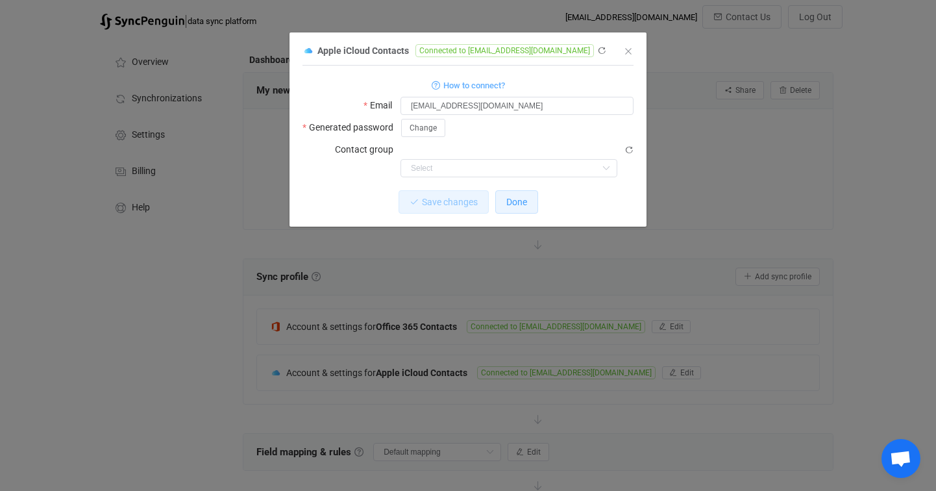
click at [518, 197] on span "Done" at bounding box center [516, 202] width 21 height 10
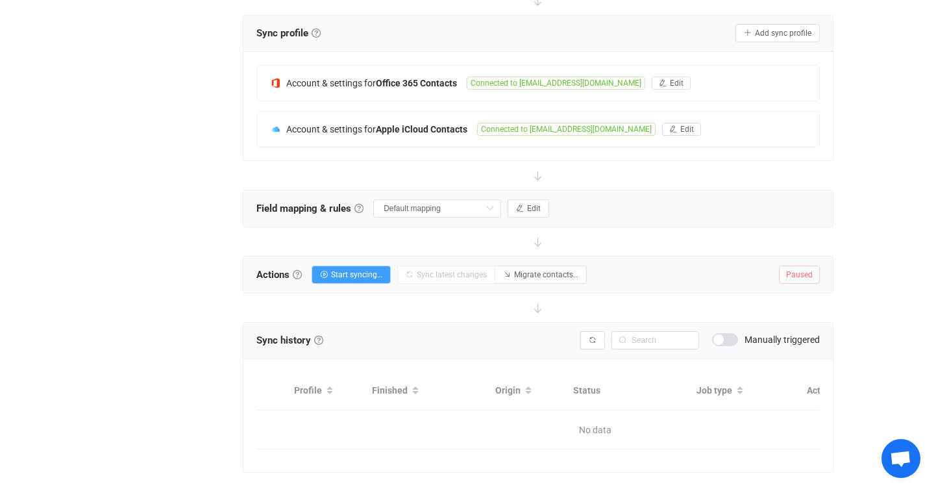
scroll to position [244, 0]
click at [361, 272] on span "Start syncing…" at bounding box center [356, 273] width 51 height 9
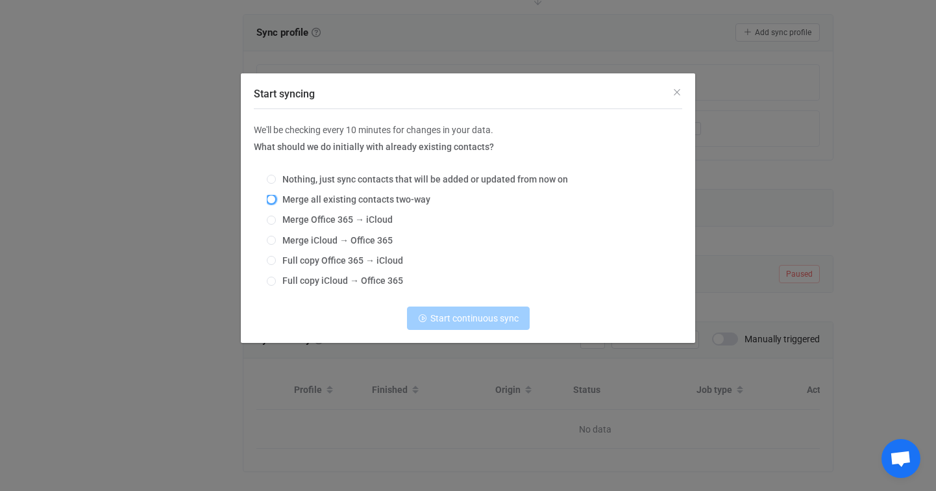
click at [274, 199] on span "Start syncing" at bounding box center [271, 199] width 9 height 9
click at [274, 199] on input "Merge all existing contacts two-way" at bounding box center [271, 200] width 9 height 10
radio input "true"
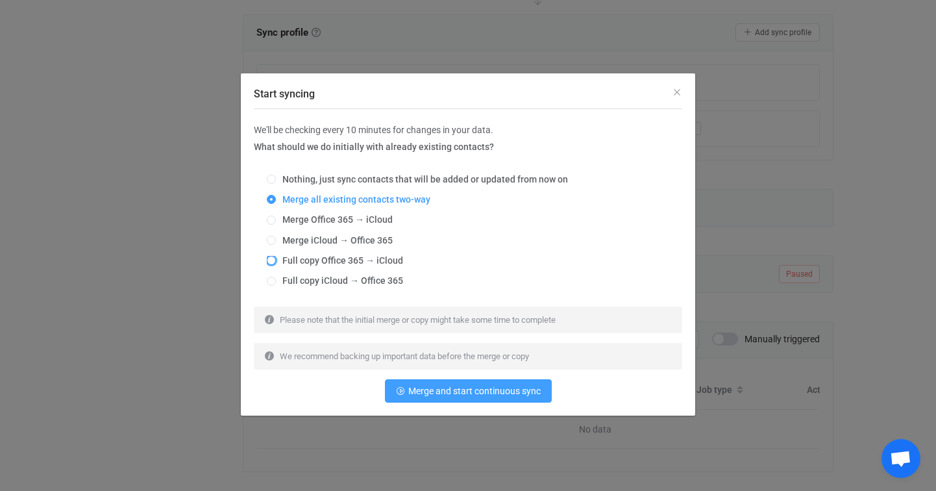
click at [274, 260] on span "Start syncing" at bounding box center [271, 260] width 9 height 9
click at [274, 260] on input "Full copy Office 365 → iCloud" at bounding box center [271, 261] width 9 height 10
radio input "true"
radio input "false"
radio input "true"
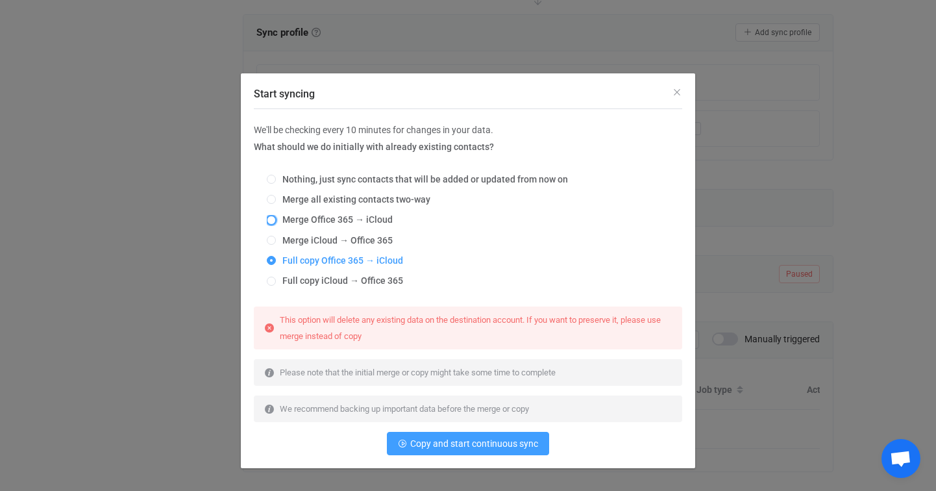
click at [275, 219] on span "Start syncing" at bounding box center [271, 220] width 9 height 9
click at [275, 219] on input "Merge Office 365 → iCloud" at bounding box center [271, 221] width 9 height 10
radio input "true"
radio input "false"
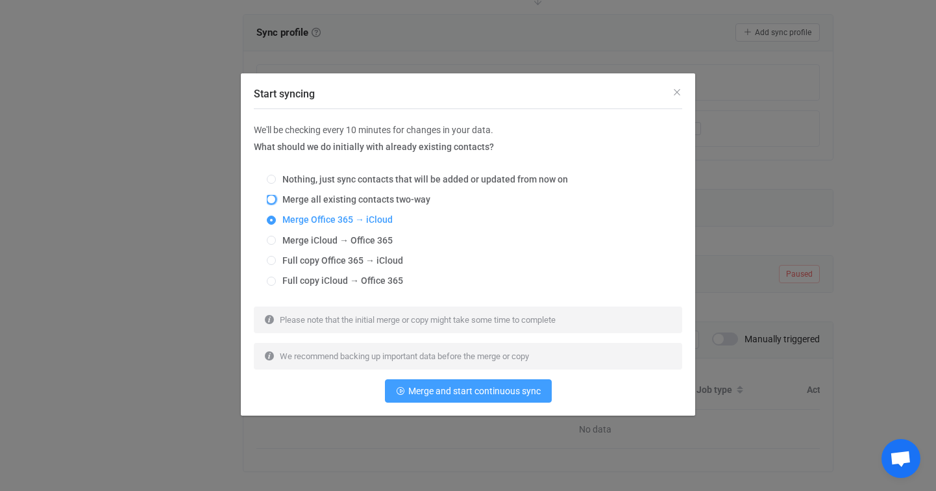
click at [273, 202] on span "Start syncing" at bounding box center [271, 199] width 9 height 9
click at [273, 202] on input "Merge all existing contacts two-way" at bounding box center [271, 200] width 9 height 10
radio input "true"
radio input "false"
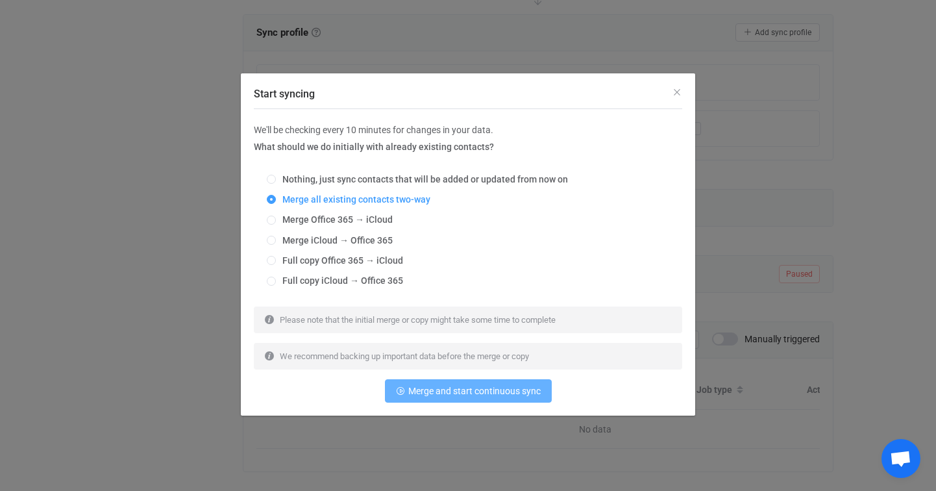
click at [473, 390] on span "Merge and start continuous sync" at bounding box center [474, 391] width 132 height 10
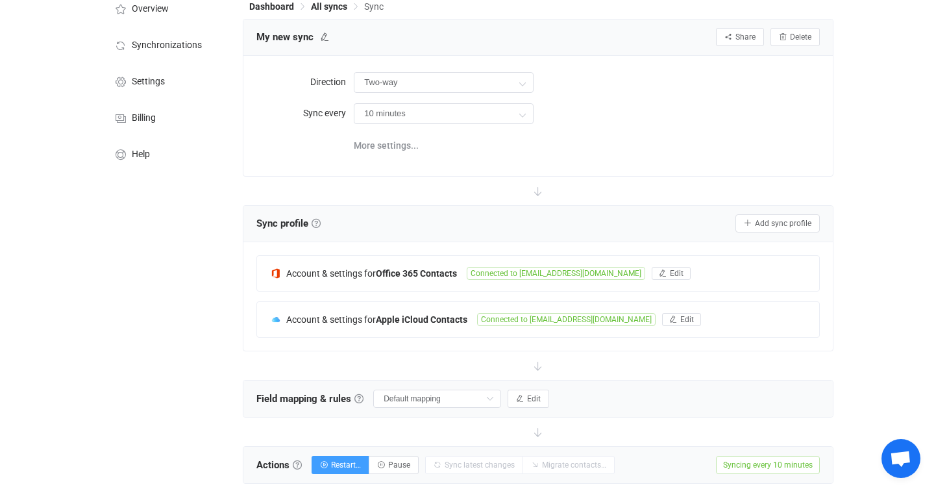
scroll to position [0, 0]
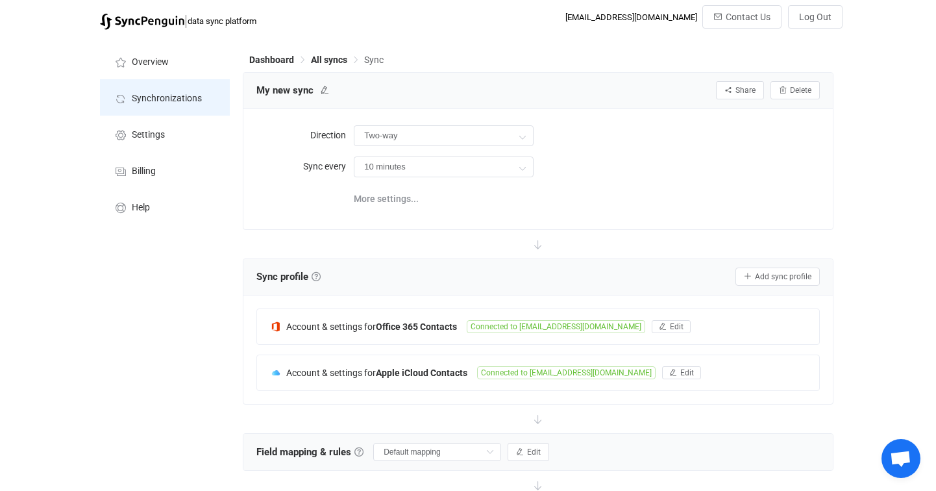
click at [191, 99] on span "Synchronizations" at bounding box center [167, 98] width 70 height 10
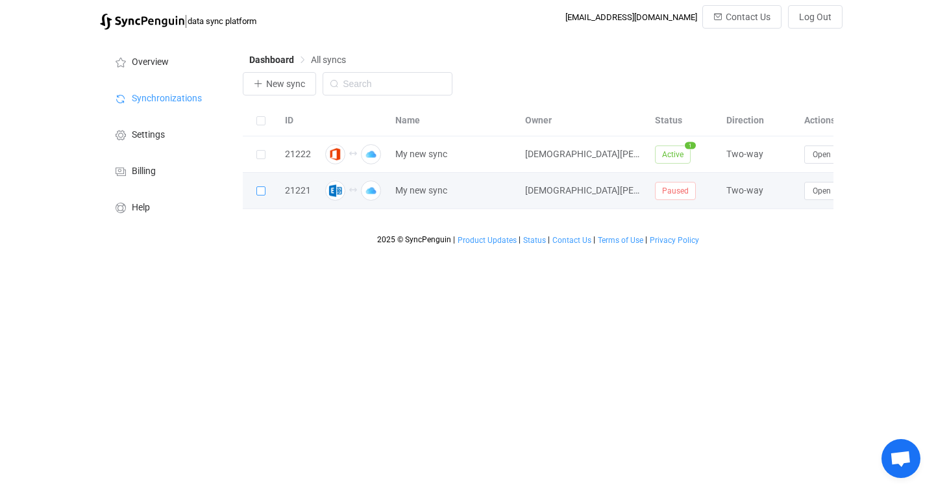
click at [261, 188] on span at bounding box center [260, 190] width 9 height 9
click at [266, 186] on input "checkbox" at bounding box center [266, 186] width 0 height 0
click at [261, 188] on span at bounding box center [260, 190] width 9 height 9
click at [266, 186] on input "checkbox" at bounding box center [266, 186] width 0 height 0
click at [456, 188] on icon at bounding box center [458, 190] width 9 height 9
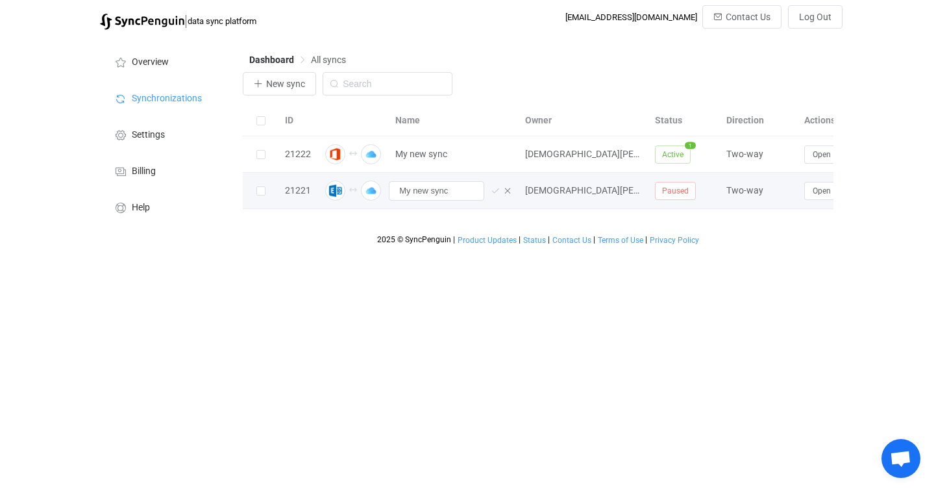
click at [528, 204] on td "[DEMOGRAPHIC_DATA][PERSON_NAME]" at bounding box center [584, 191] width 130 height 36
click at [813, 191] on span "Open" at bounding box center [822, 190] width 18 height 9
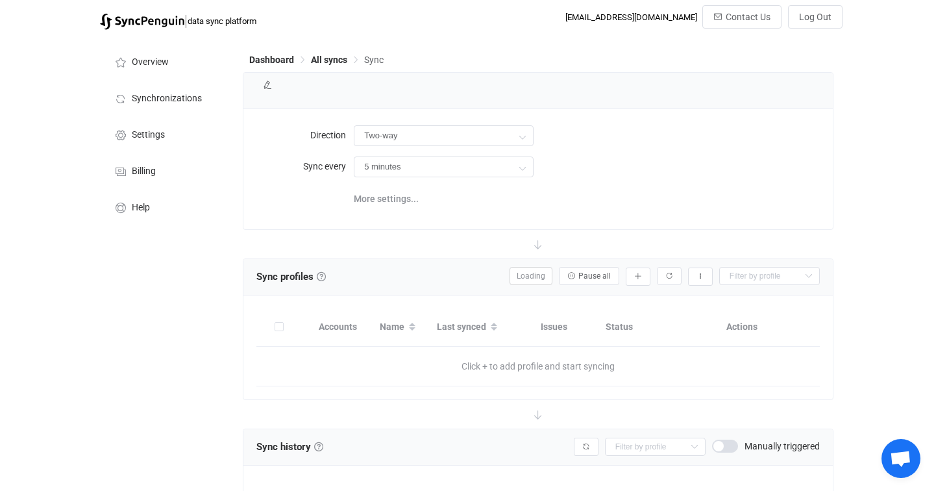
type input "10 minutes"
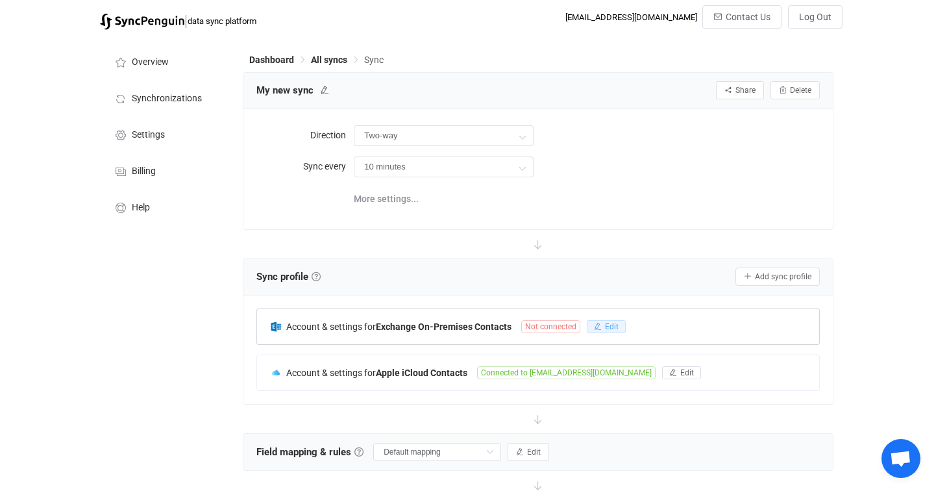
click at [614, 320] on button "Edit" at bounding box center [606, 326] width 39 height 13
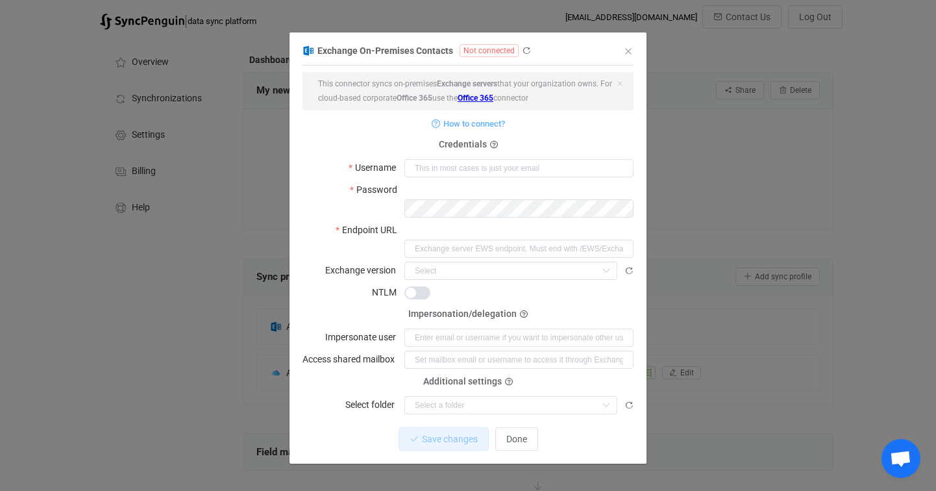
click at [480, 101] on link "Office 365" at bounding box center [476, 97] width 36 height 9
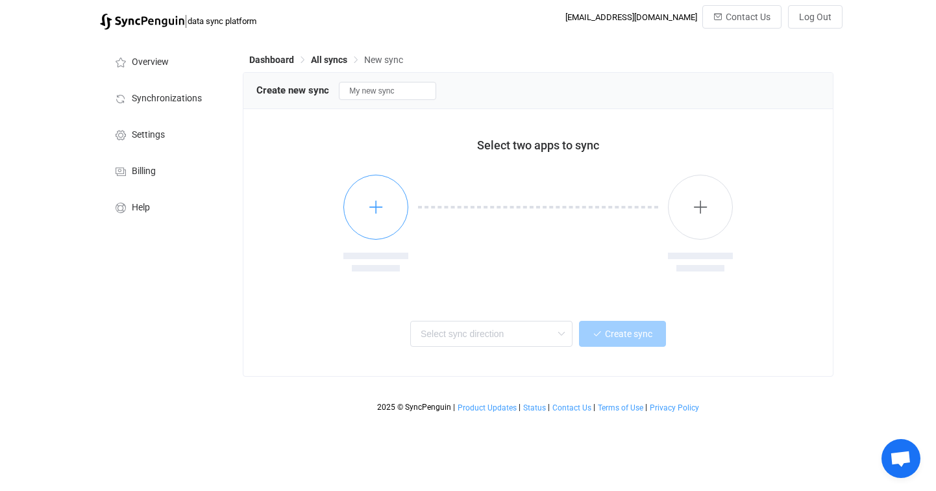
click at [372, 206] on icon "button" at bounding box center [376, 207] width 16 height 16
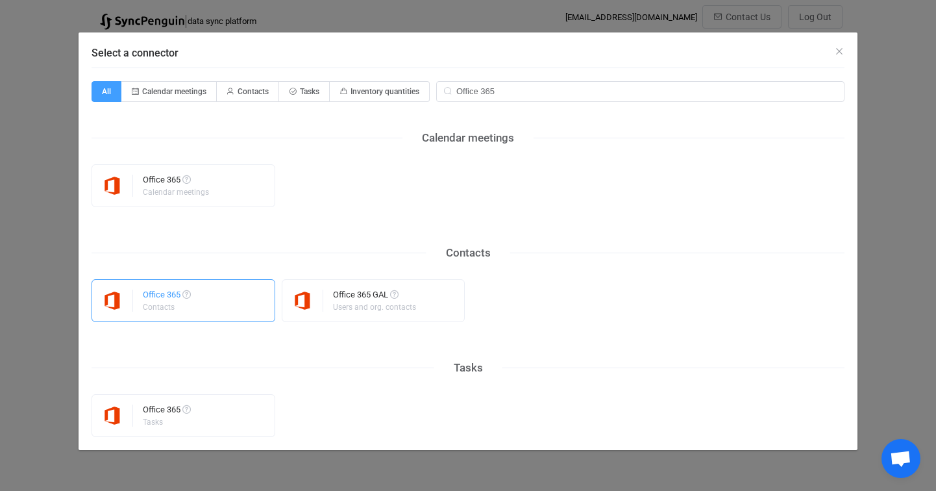
click at [225, 305] on div "Office 365 Contacts" at bounding box center [184, 300] width 184 height 43
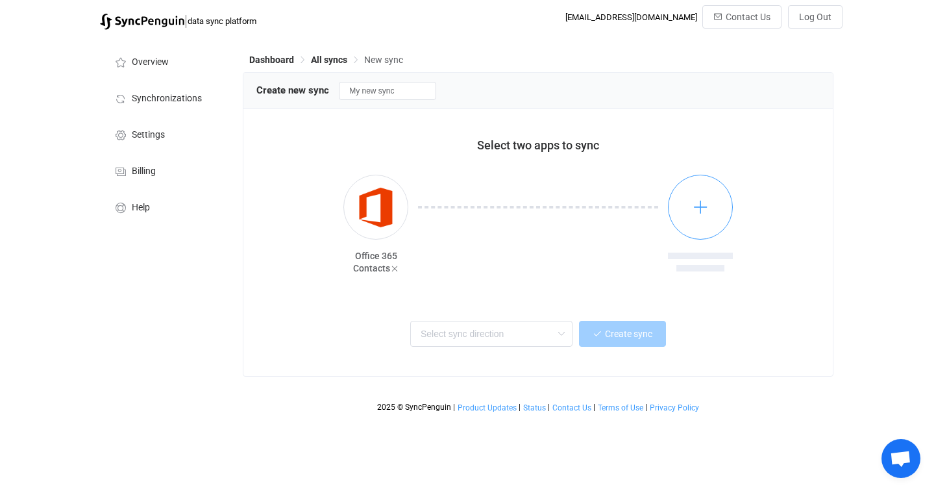
click at [708, 217] on button "button" at bounding box center [700, 207] width 65 height 65
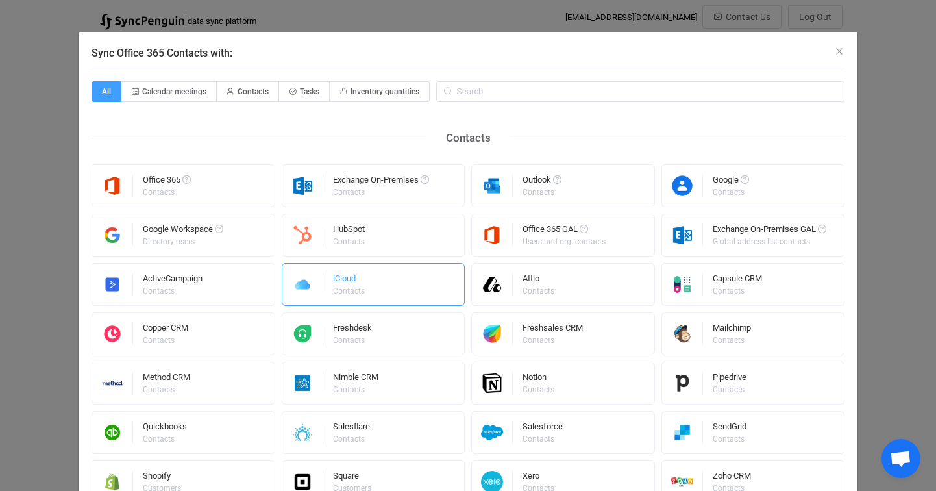
click at [372, 286] on div "iCloud Contacts" at bounding box center [374, 284] width 184 height 43
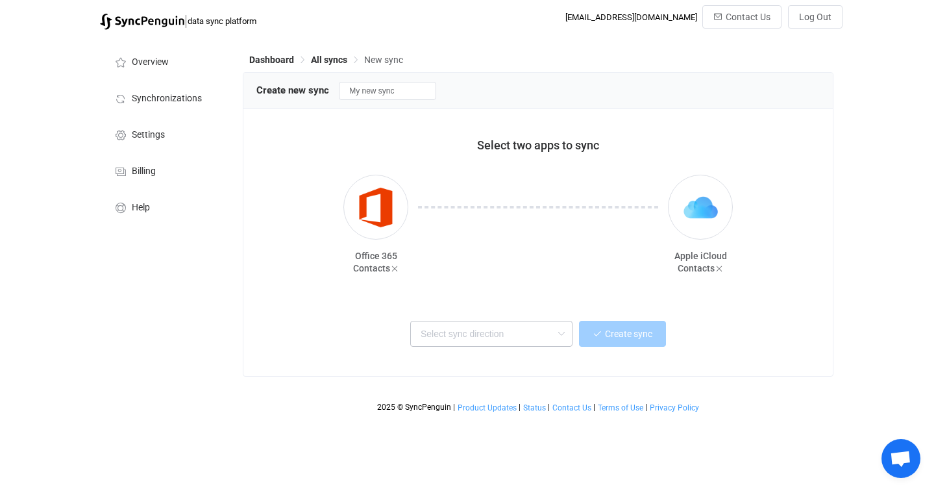
click at [556, 330] on icon at bounding box center [561, 334] width 16 height 26
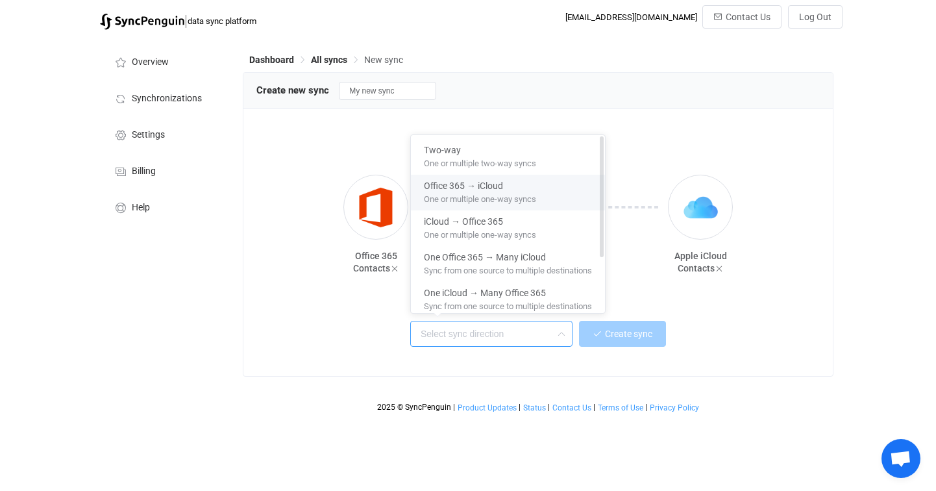
click at [491, 186] on span "Office 365 → iCloud" at bounding box center [463, 183] width 79 height 15
type input "Office 365 → iCloud"
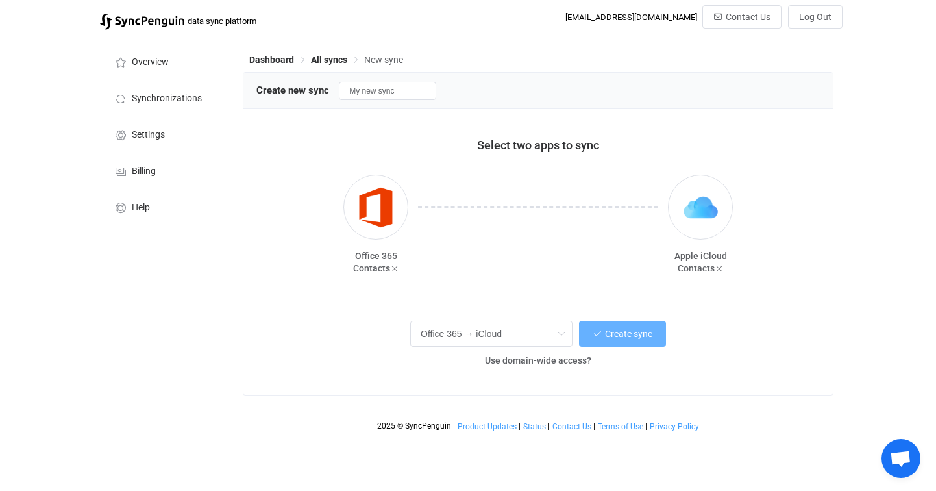
click at [634, 336] on span "Create sync" at bounding box center [628, 334] width 47 height 10
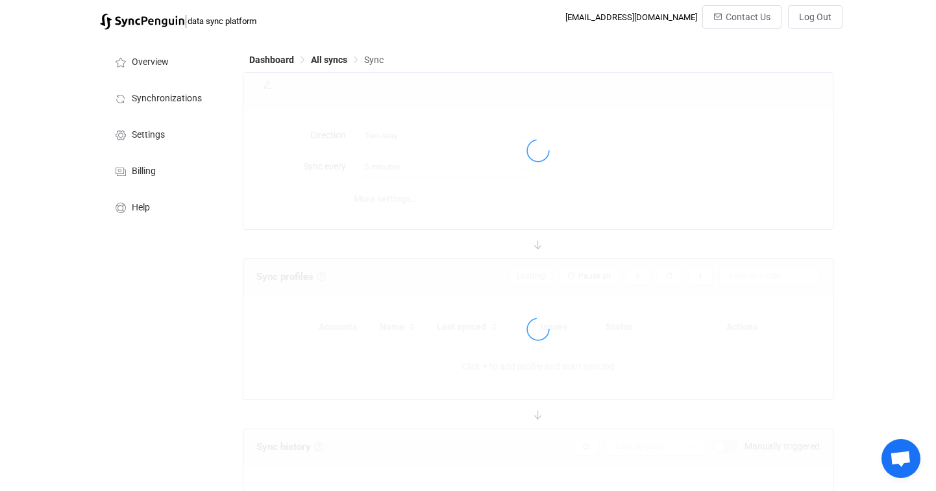
type input "Office 365 → iCloud"
type input "10 minutes"
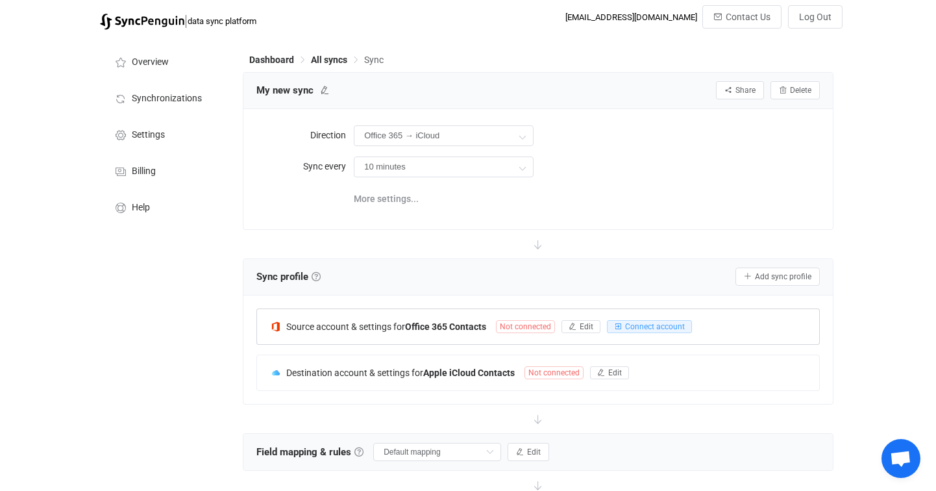
click at [665, 332] on div "Source account & settings for Office 365 Contacts Not connected Edit Connect ac…" at bounding box center [538, 326] width 562 height 35
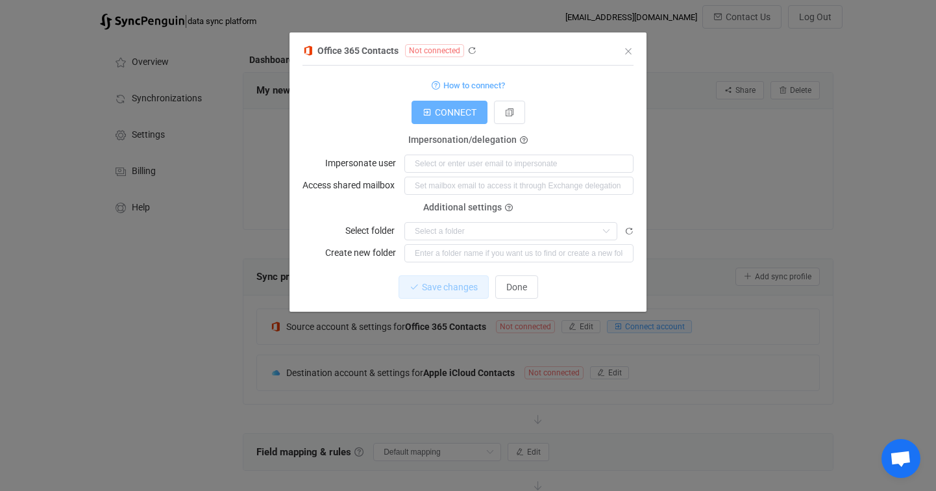
click at [450, 109] on span "CONNECT" at bounding box center [456, 112] width 42 height 10
click at [631, 52] on icon "Close" at bounding box center [628, 51] width 10 height 10
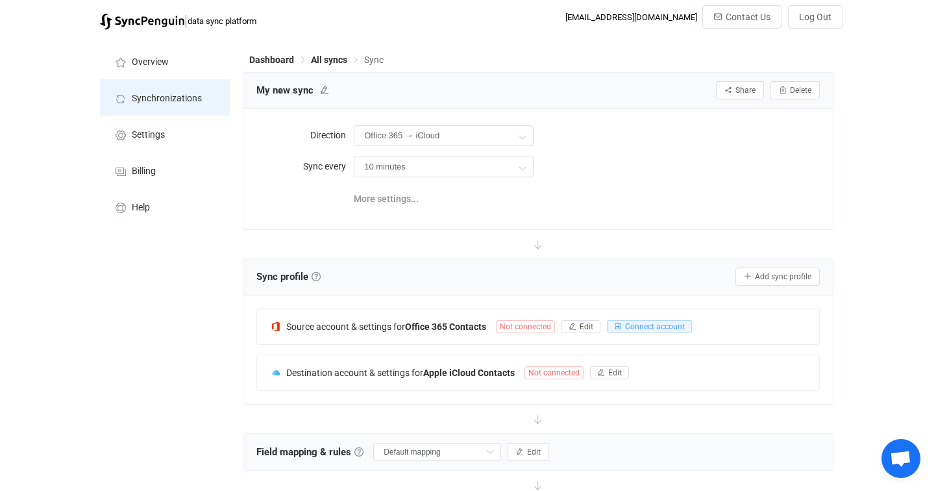
click at [148, 98] on span "Synchronizations" at bounding box center [167, 98] width 70 height 10
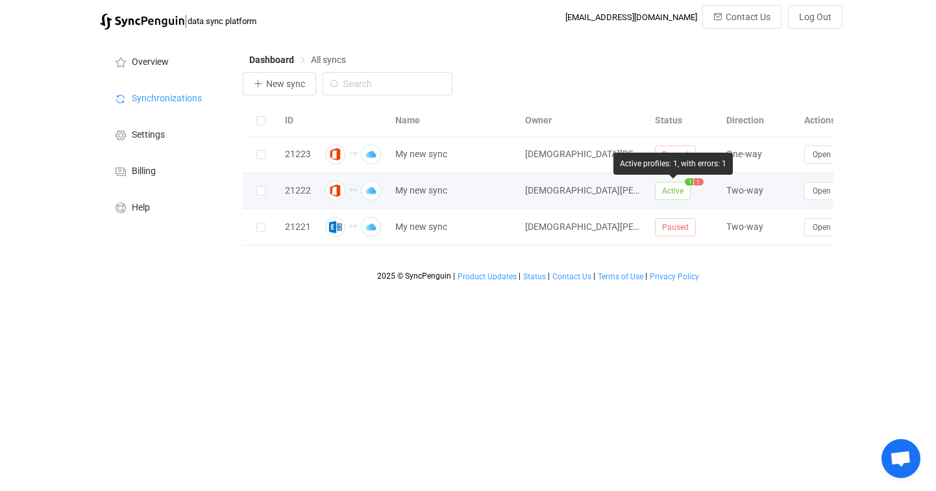
click at [678, 192] on span "Active" at bounding box center [673, 191] width 36 height 18
click at [699, 182] on span "1" at bounding box center [699, 181] width 10 height 7
click at [824, 194] on span "Open" at bounding box center [822, 190] width 18 height 9
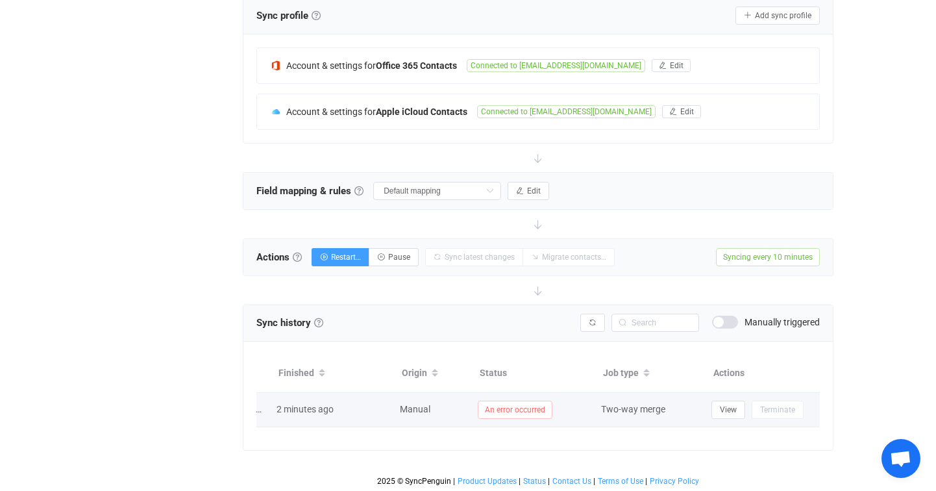
scroll to position [0, 114]
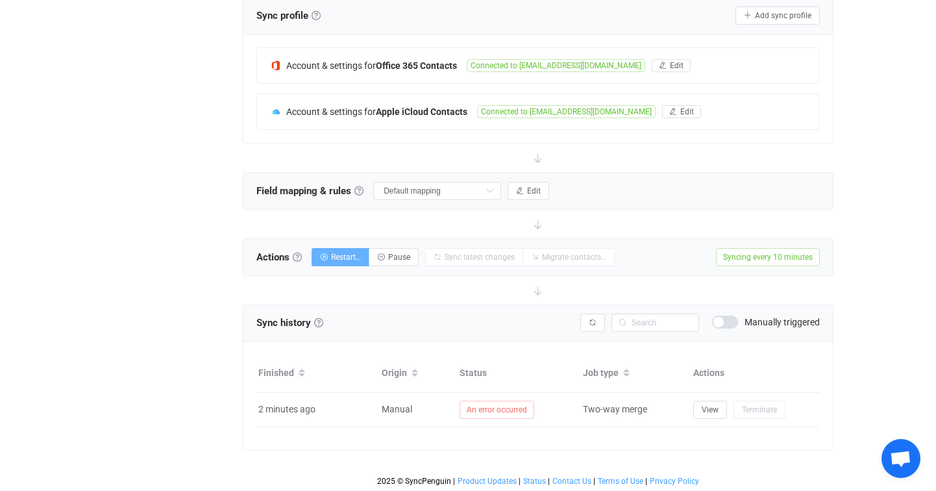
click at [336, 256] on span "Restart…" at bounding box center [346, 257] width 30 height 9
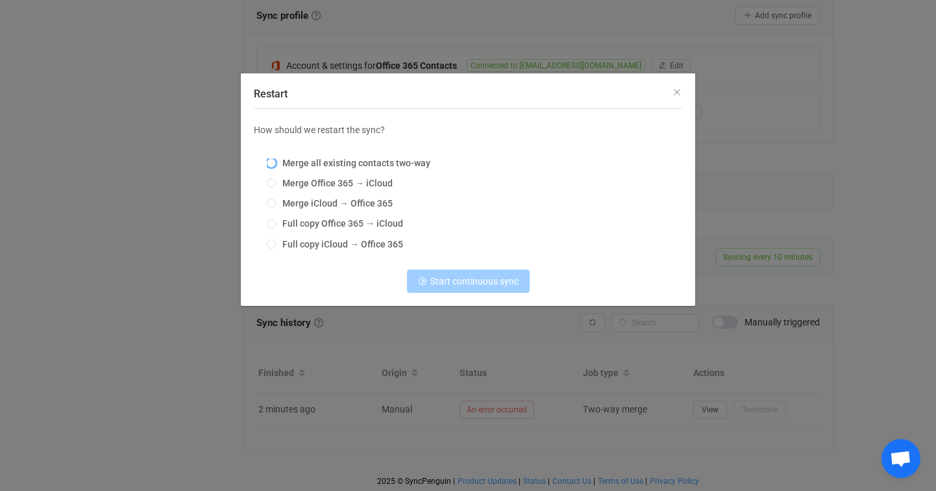
click at [311, 164] on span "Merge all existing contacts two-way" at bounding box center [353, 163] width 155 height 10
click at [276, 164] on input "Merge all existing contacts two-way" at bounding box center [271, 163] width 9 height 10
radio input "true"
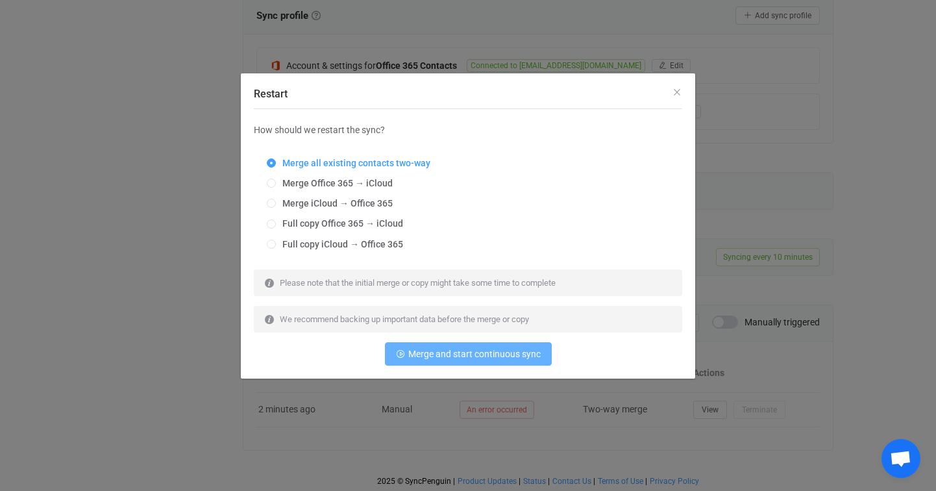
click at [467, 357] on span "Merge and start continuous sync" at bounding box center [474, 354] width 132 height 10
